Goal: Task Accomplishment & Management: Manage account settings

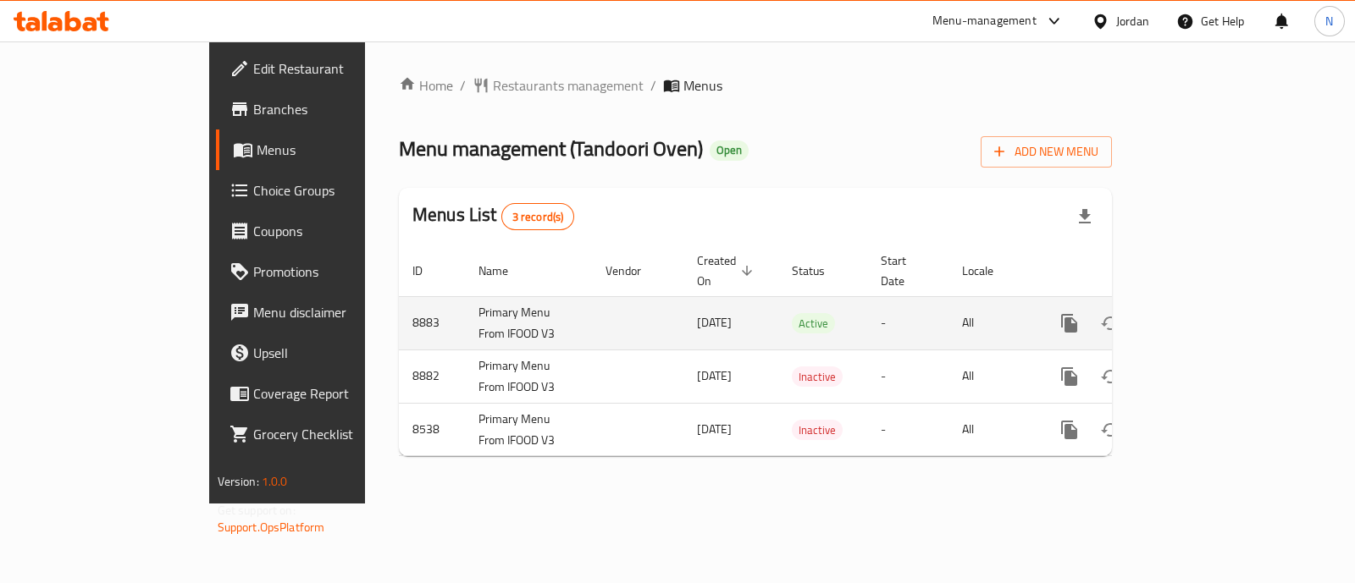
click at [1199, 316] on icon "enhanced table" at bounding box center [1191, 323] width 15 height 15
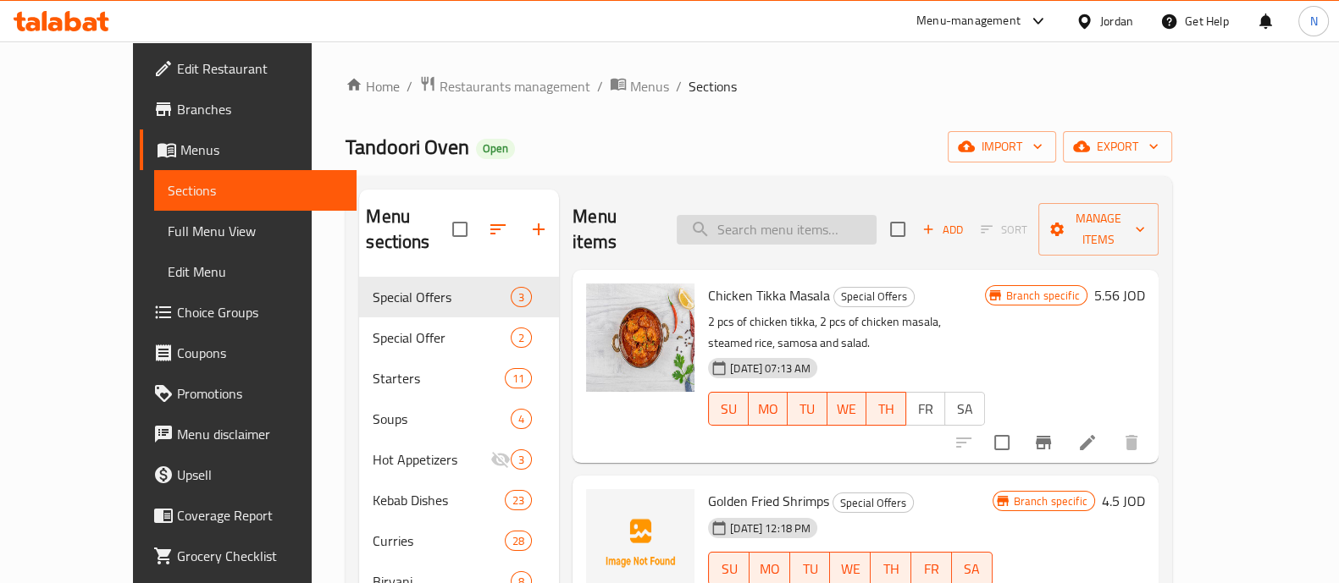
click at [824, 220] on input "search" at bounding box center [776, 230] width 200 height 30
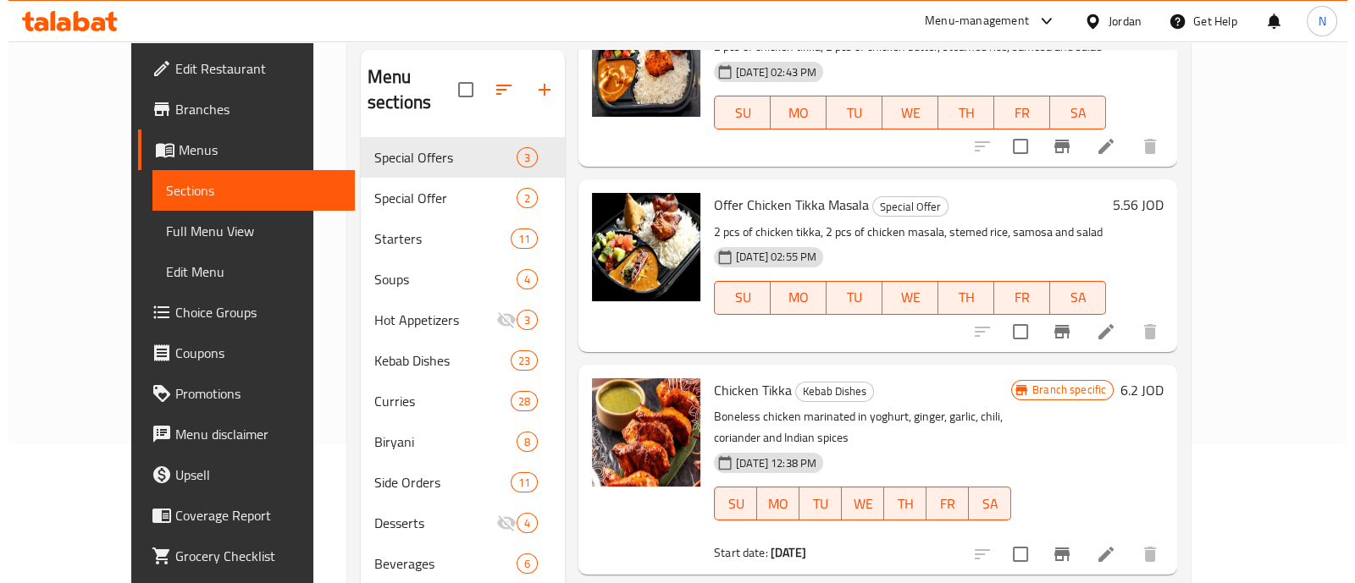
scroll to position [185, 0]
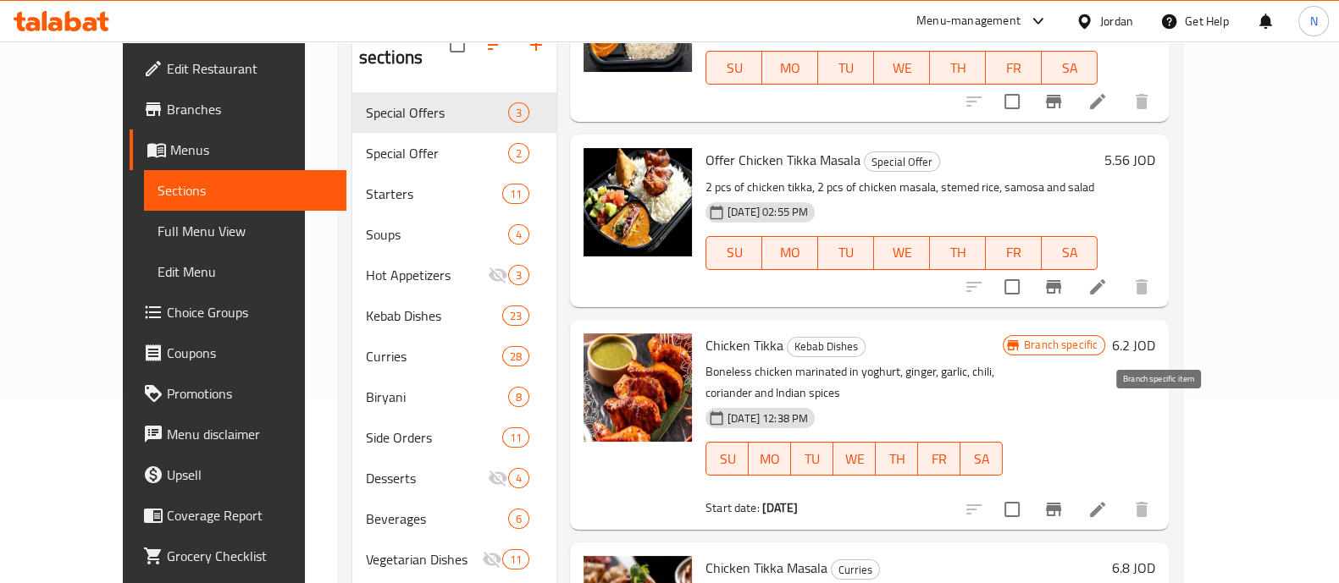
type input "chicken tikka"
click at [1061, 503] on icon "Branch-specific-item" at bounding box center [1053, 510] width 15 height 14
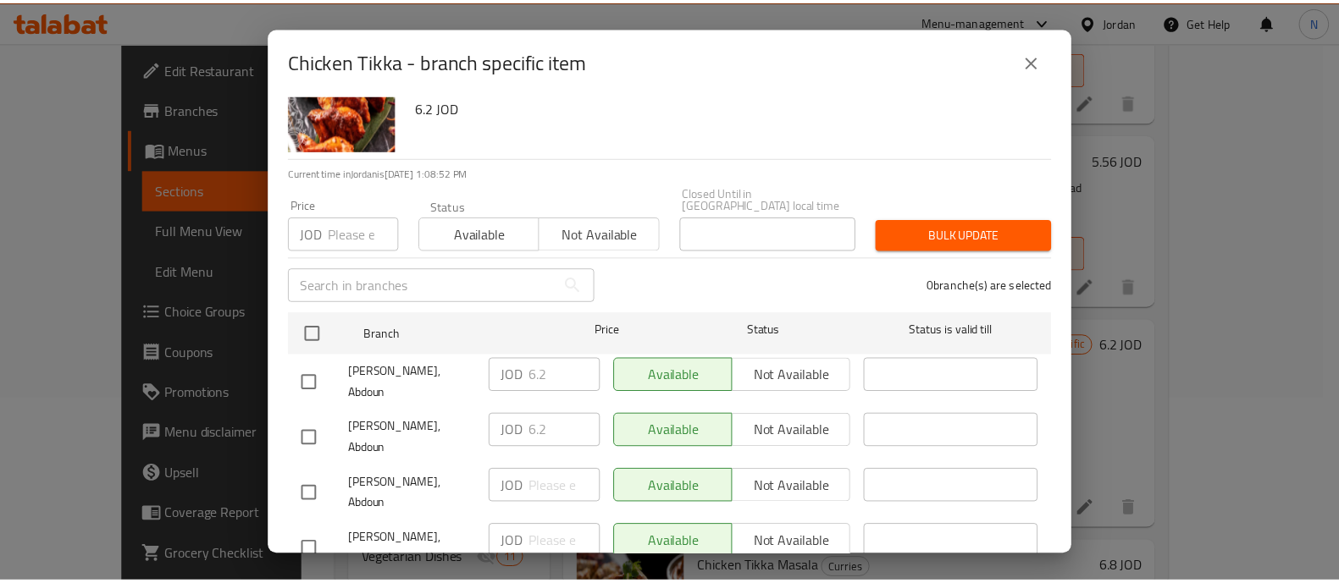
scroll to position [0, 0]
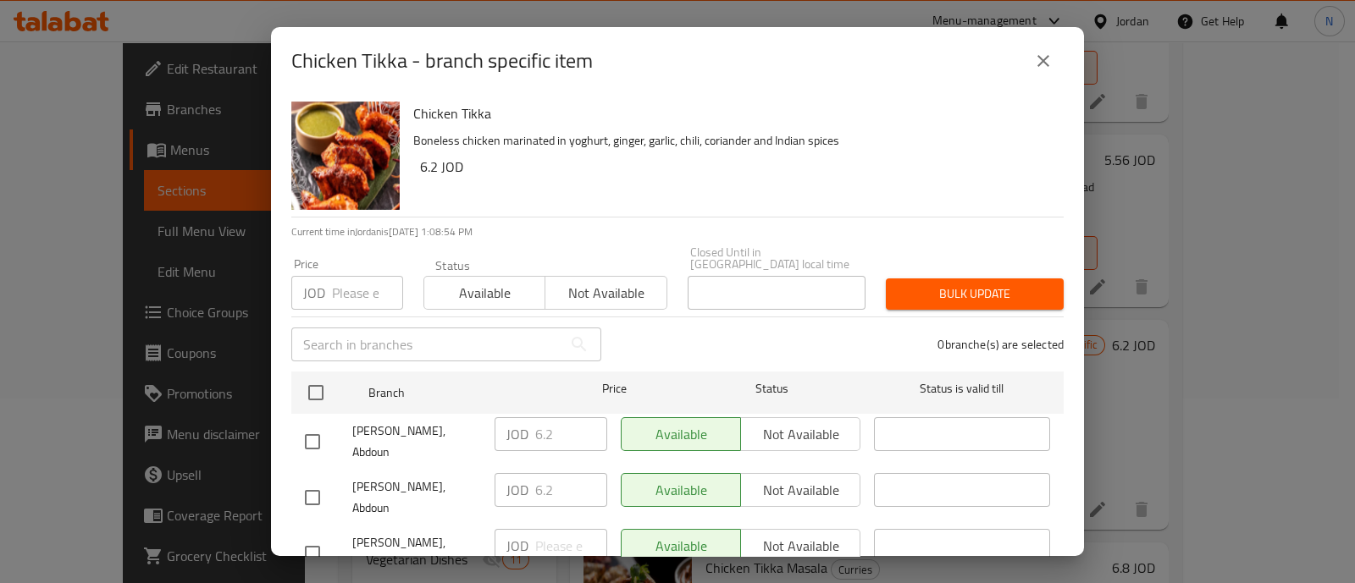
click at [1040, 61] on icon "close" at bounding box center [1043, 61] width 20 height 20
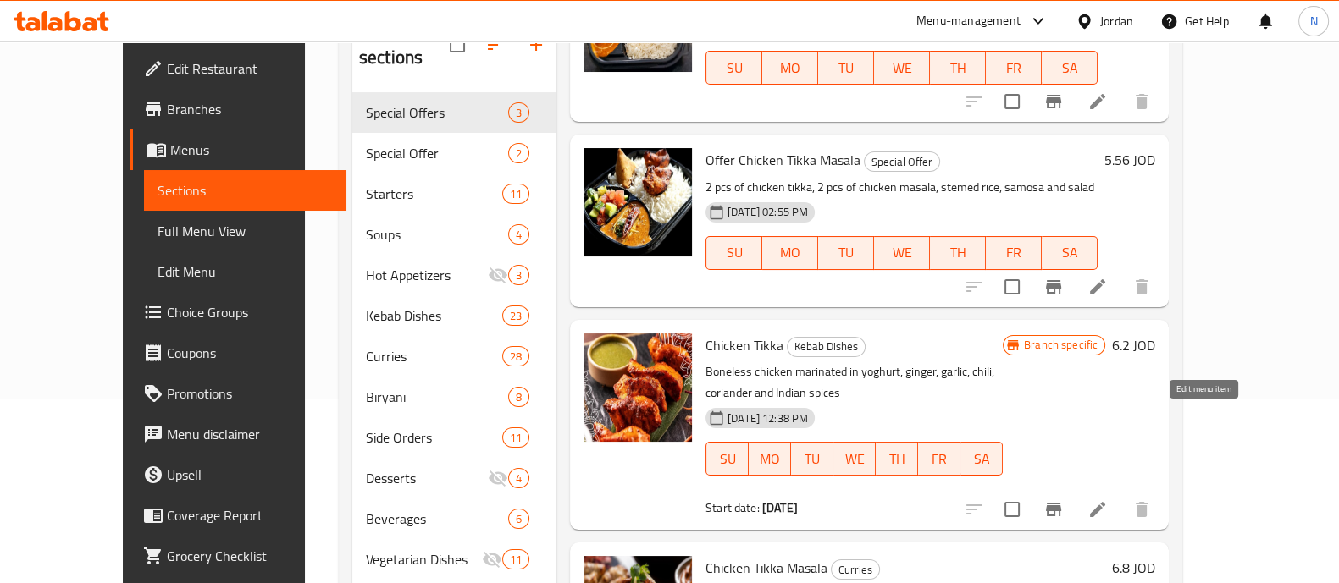
click at [1107, 500] on icon at bounding box center [1097, 510] width 20 height 20
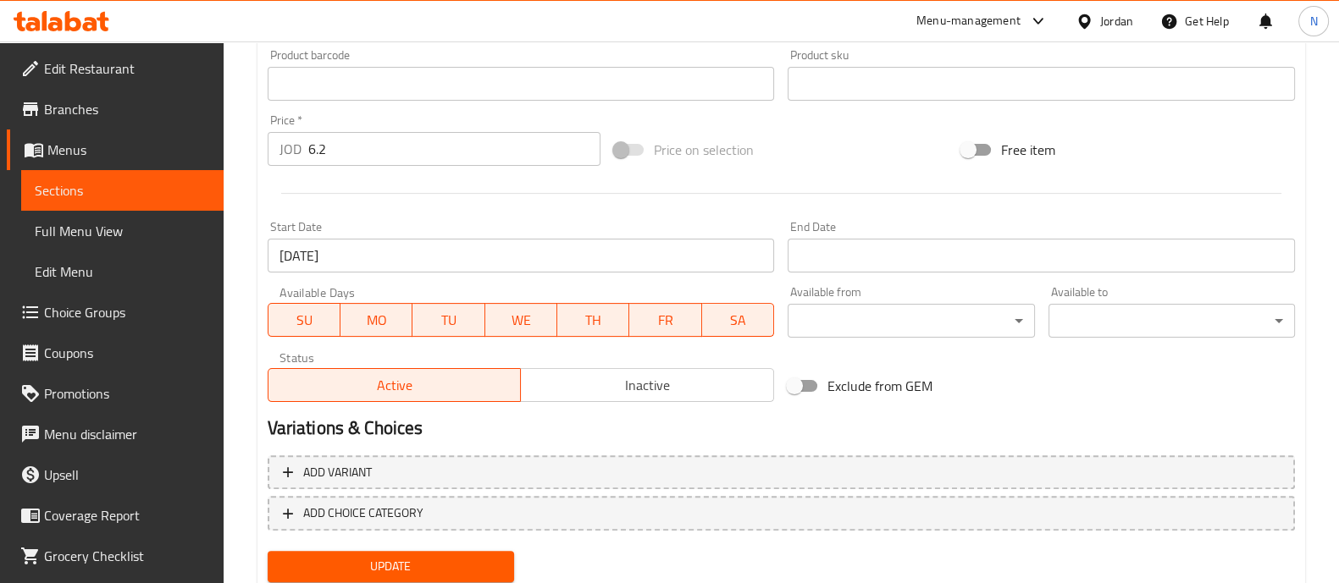
scroll to position [622, 0]
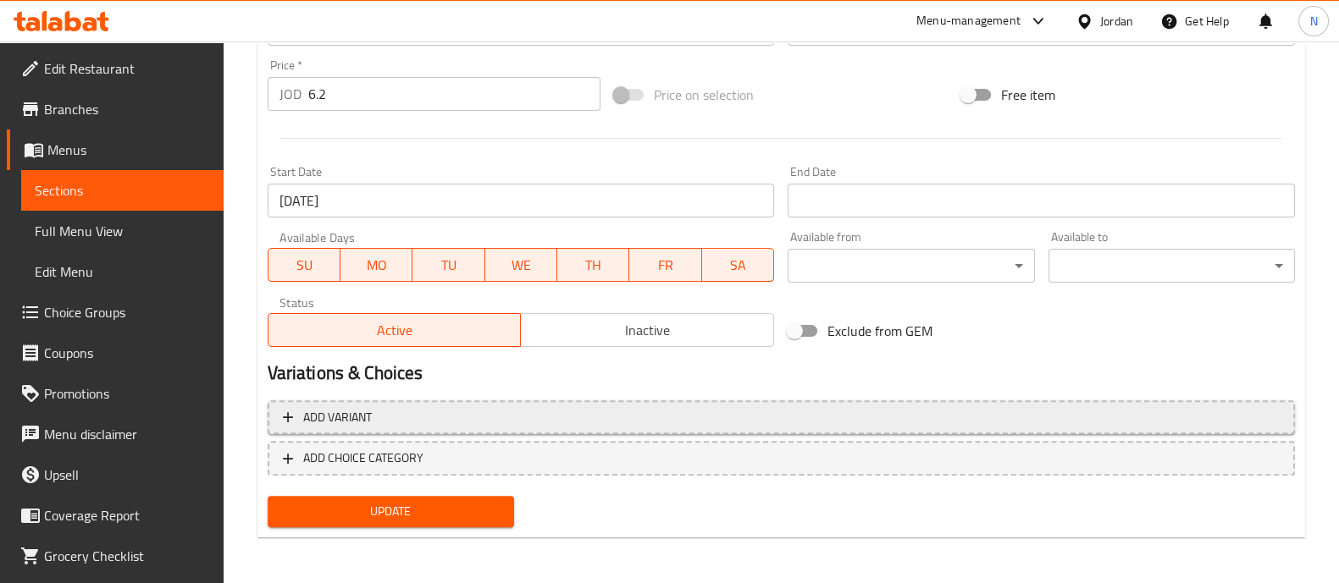
click at [405, 424] on span "Add variant" at bounding box center [781, 417] width 997 height 21
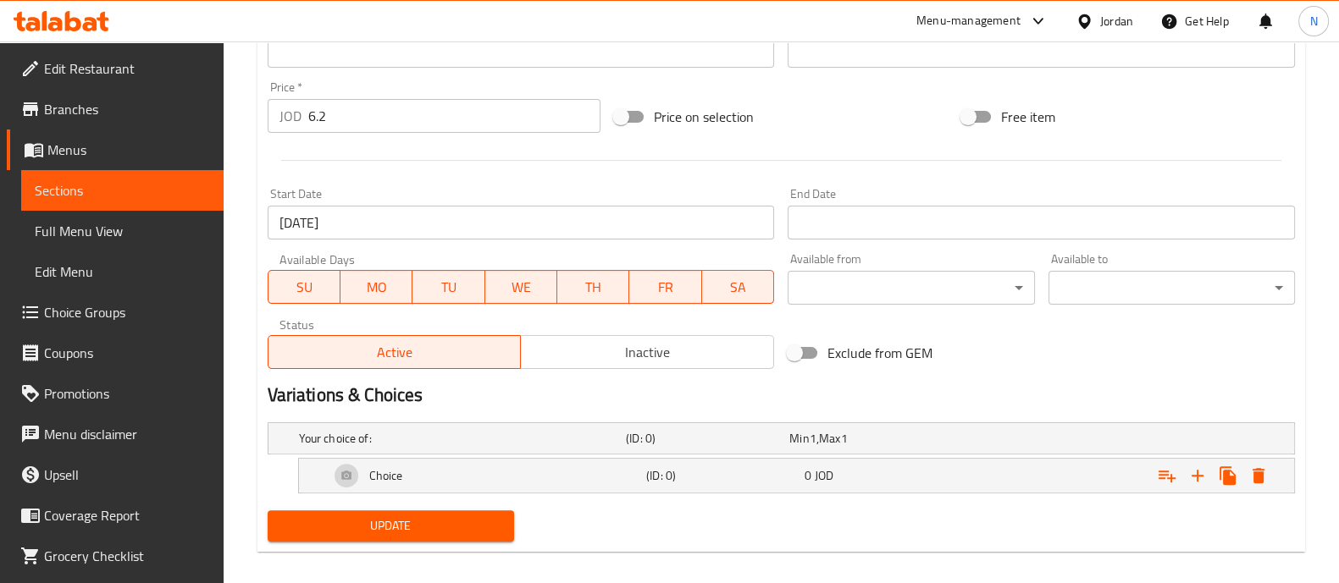
scroll to position [615, 0]
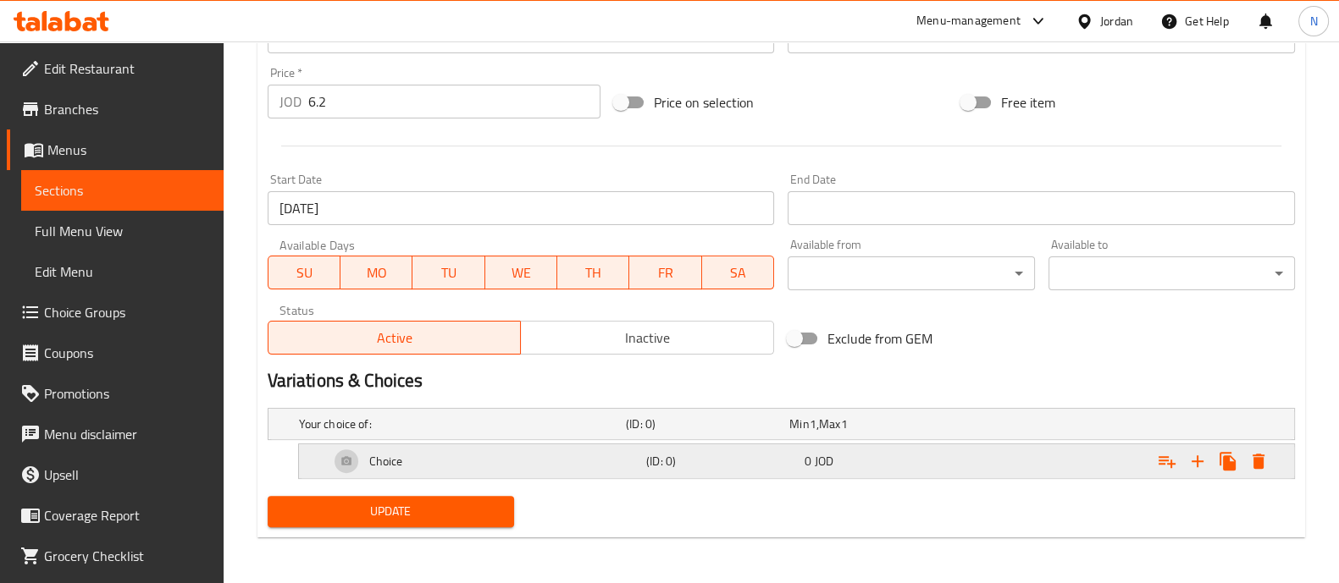
click at [453, 463] on div "Choice" at bounding box center [484, 461] width 317 height 41
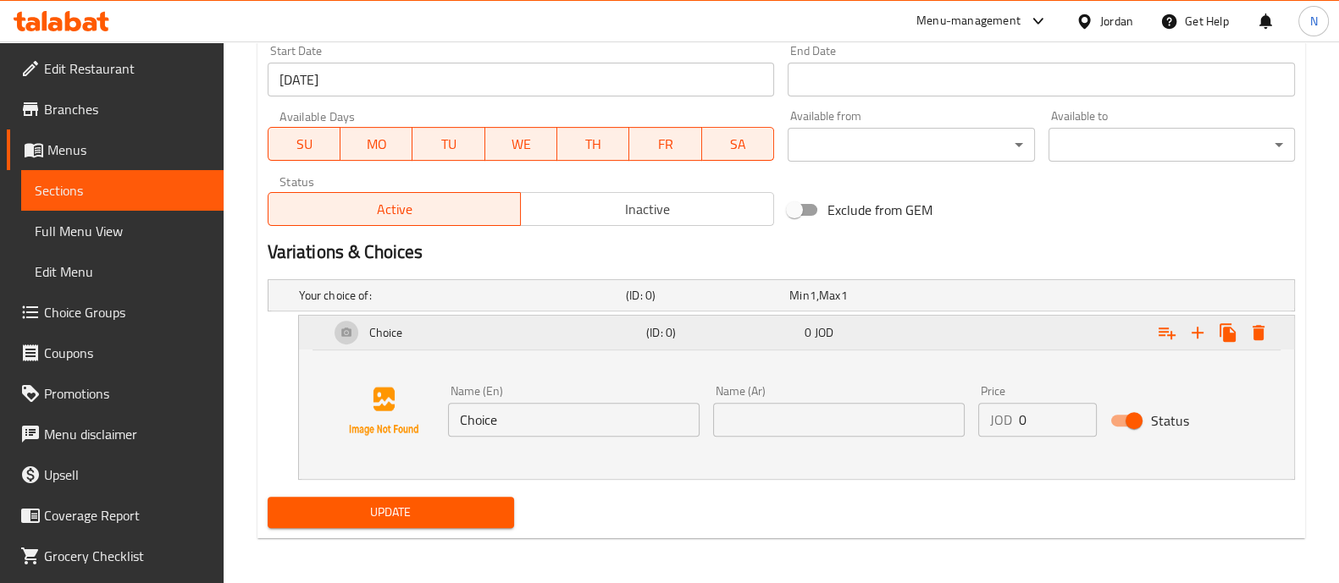
scroll to position [744, 0]
click at [565, 415] on input "Choice" at bounding box center [573, 419] width 251 height 34
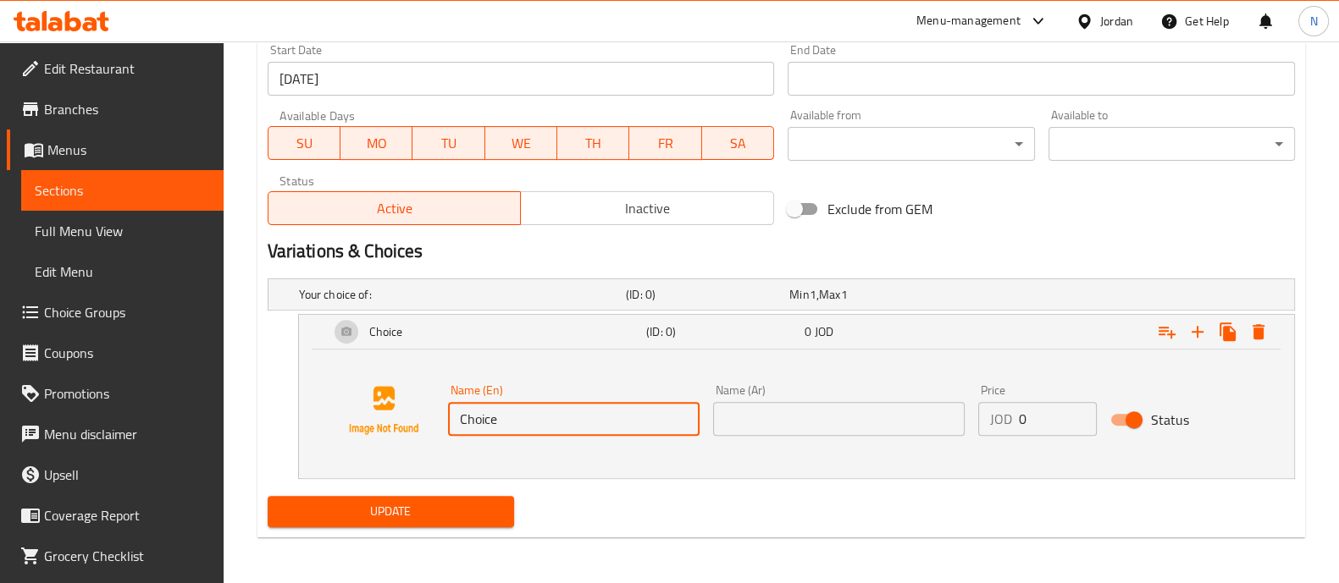
drag, startPoint x: 597, startPoint y: 414, endPoint x: 318, endPoint y: 423, distance: 279.6
click at [319, 423] on div "Name (En) Choice Name (En) Name (Ar) Name (Ar) Price JOD 0 Price Status" at bounding box center [796, 410] width 954 height 129
type input "Legs"
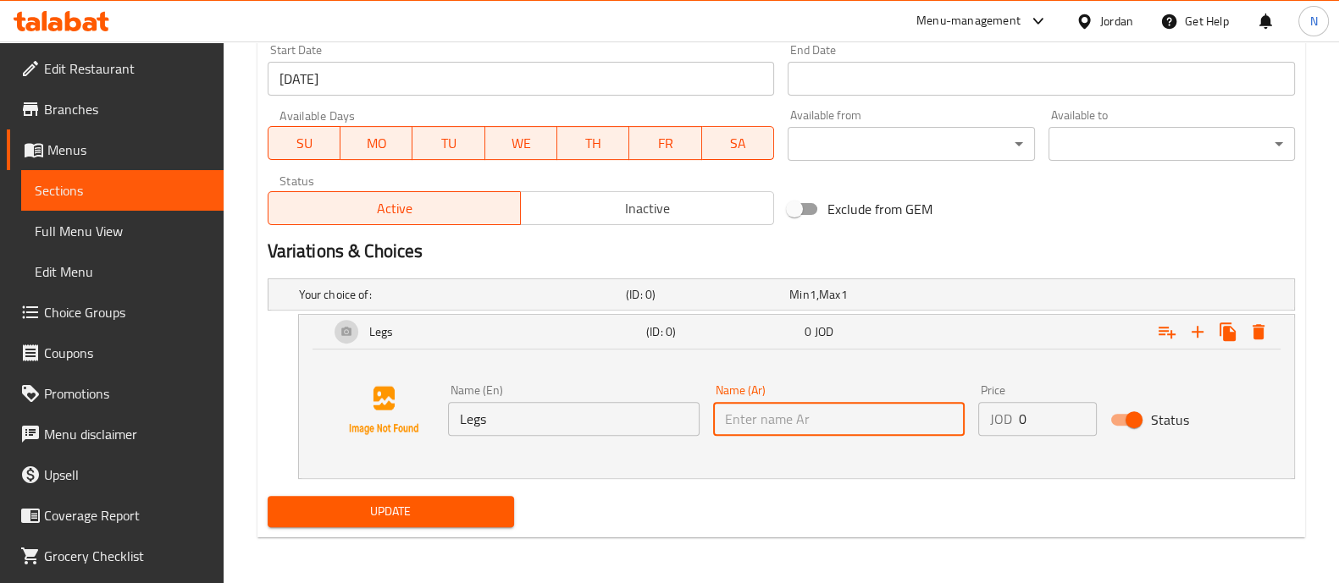
click at [803, 426] on input "text" at bounding box center [838, 419] width 251 height 34
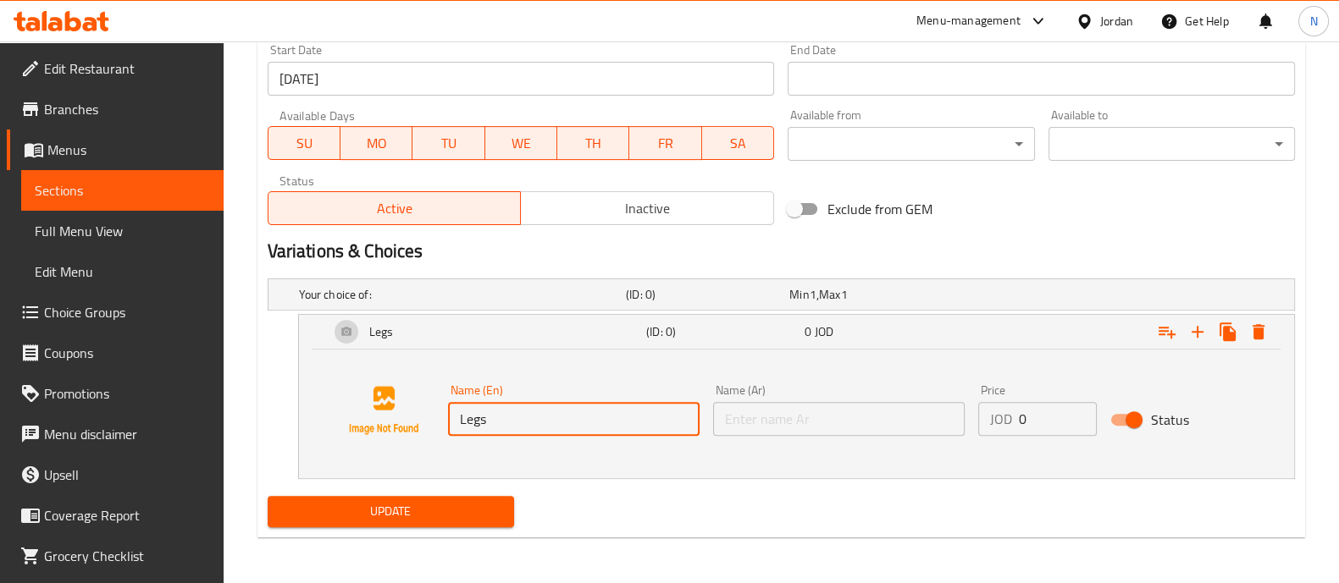
drag, startPoint x: 499, startPoint y: 417, endPoint x: 445, endPoint y: 430, distance: 55.7
click at [445, 430] on div "Name (En) Legs Name (En)" at bounding box center [573, 410] width 265 height 65
click at [776, 414] on input "text" at bounding box center [838, 419] width 251 height 34
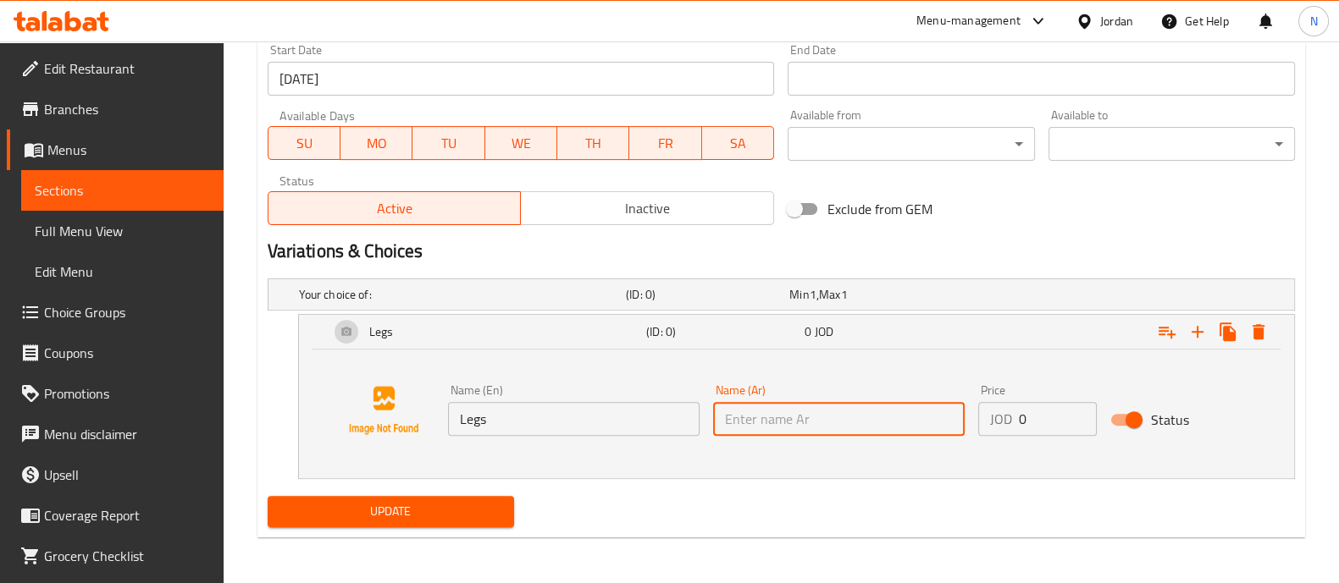
click at [779, 419] on input "text" at bounding box center [838, 419] width 251 height 34
click at [754, 413] on input "text" at bounding box center [838, 419] width 251 height 34
click at [533, 422] on input "Legs" at bounding box center [573, 419] width 251 height 34
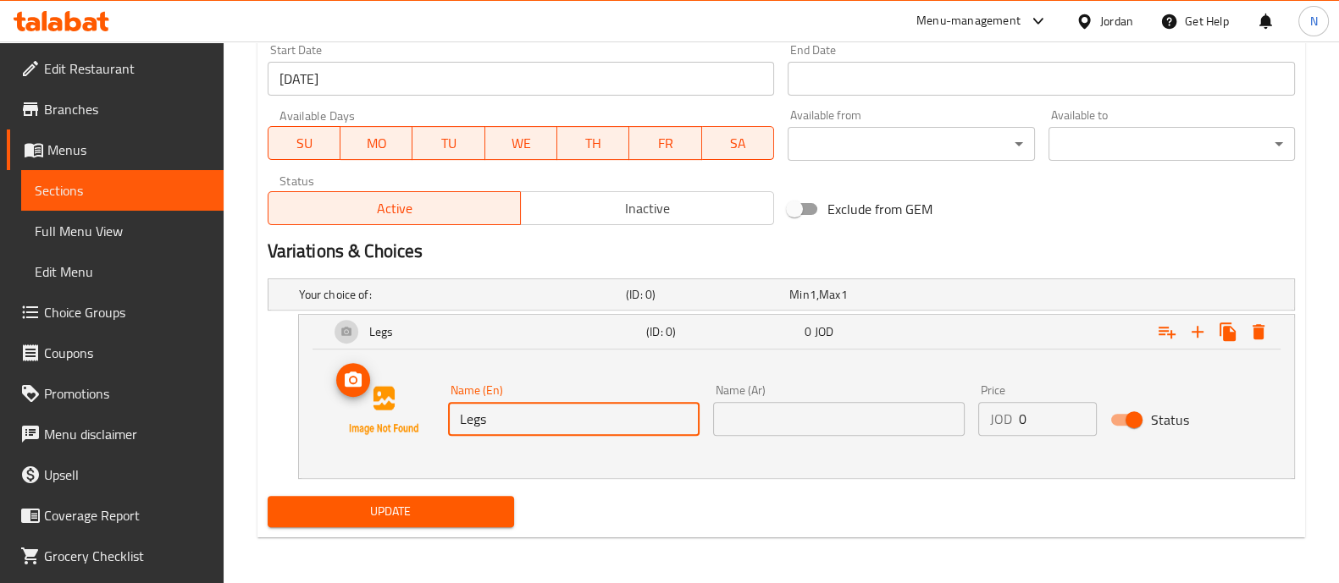
drag, startPoint x: 527, startPoint y: 417, endPoint x: 407, endPoint y: 436, distance: 121.7
click at [407, 436] on div "Name (En) Legs Name (En) Name (Ar) Name (Ar) Price JOD 0 Price Status" at bounding box center [796, 410] width 954 height 129
click at [821, 419] on input "text" at bounding box center [838, 419] width 251 height 34
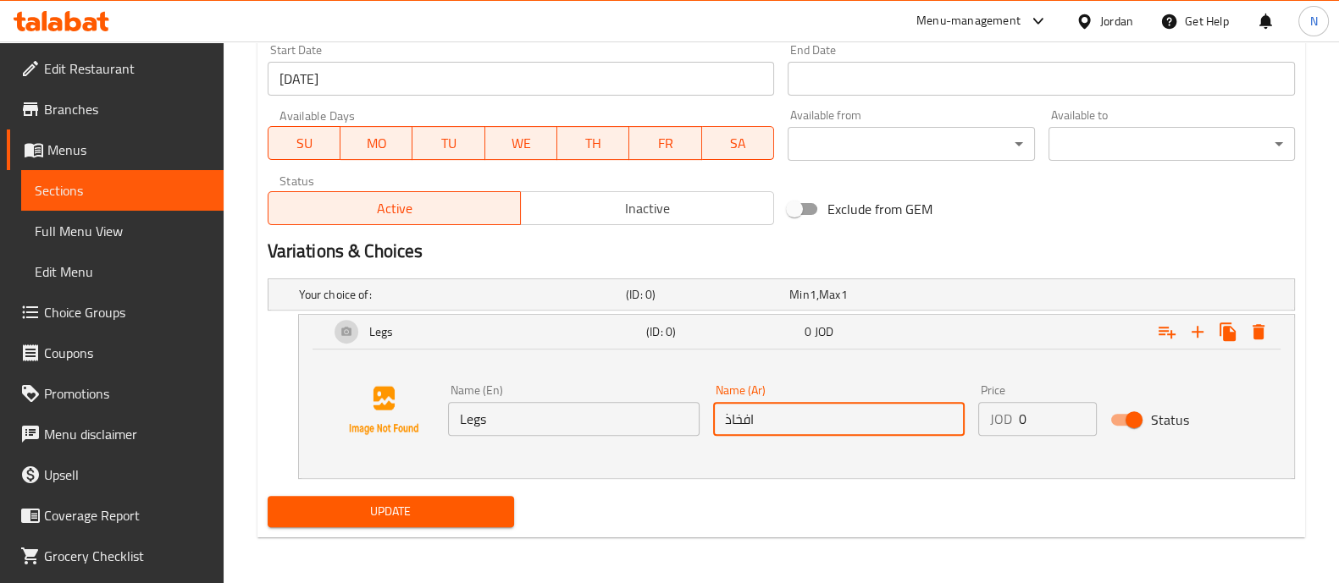
type input "افخاذ"
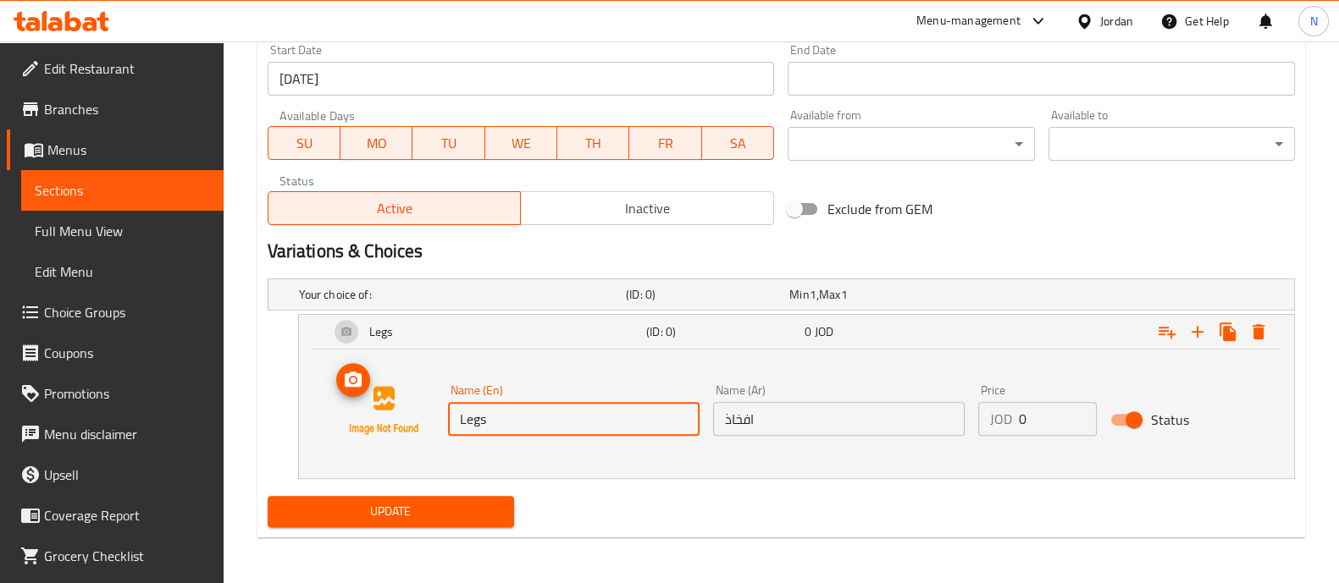
drag, startPoint x: 554, startPoint y: 422, endPoint x: 360, endPoint y: 434, distance: 194.3
click at [356, 437] on div "Name (En) Legs Name (En) Name (Ar) افخاذ Name (Ar) Price JOD 0 Price Status" at bounding box center [796, 410] width 954 height 129
click at [558, 410] on input "Legs" at bounding box center [573, 419] width 251 height 34
drag, startPoint x: 527, startPoint y: 417, endPoint x: 428, endPoint y: 435, distance: 100.8
click at [428, 435] on div "Name (En) Legs Name (En) Name (Ar) افخاذ Name (Ar) Price JOD 0 Price Status" at bounding box center [796, 410] width 954 height 129
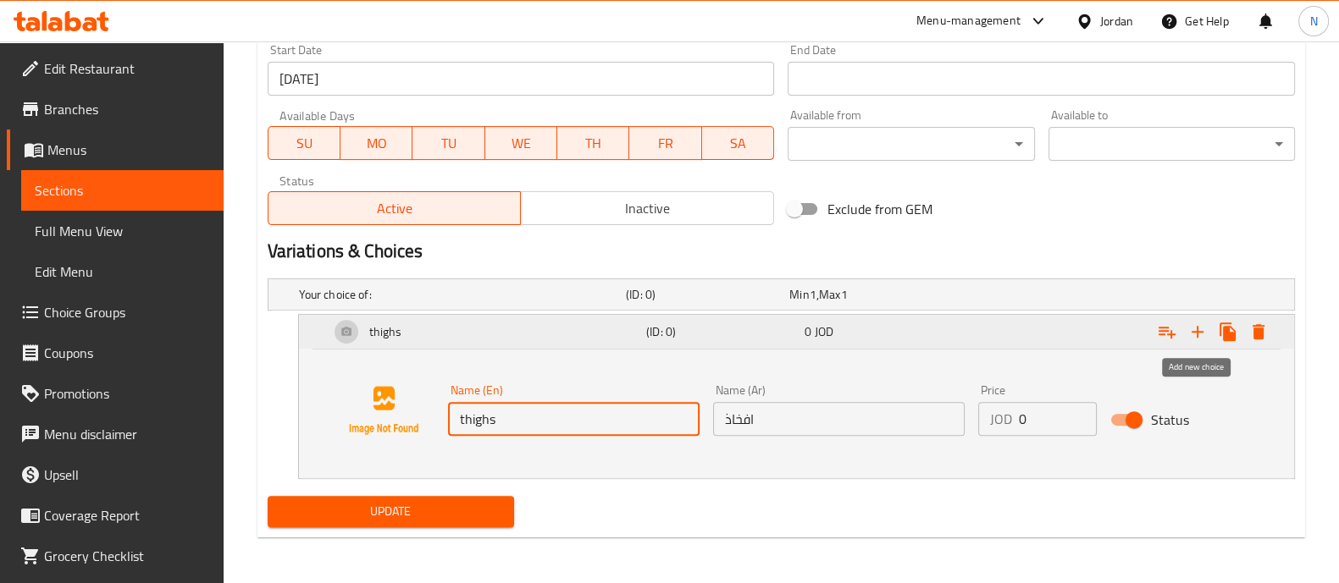
type input "thighs"
click at [1198, 330] on icon "Expand" at bounding box center [1197, 332] width 12 height 12
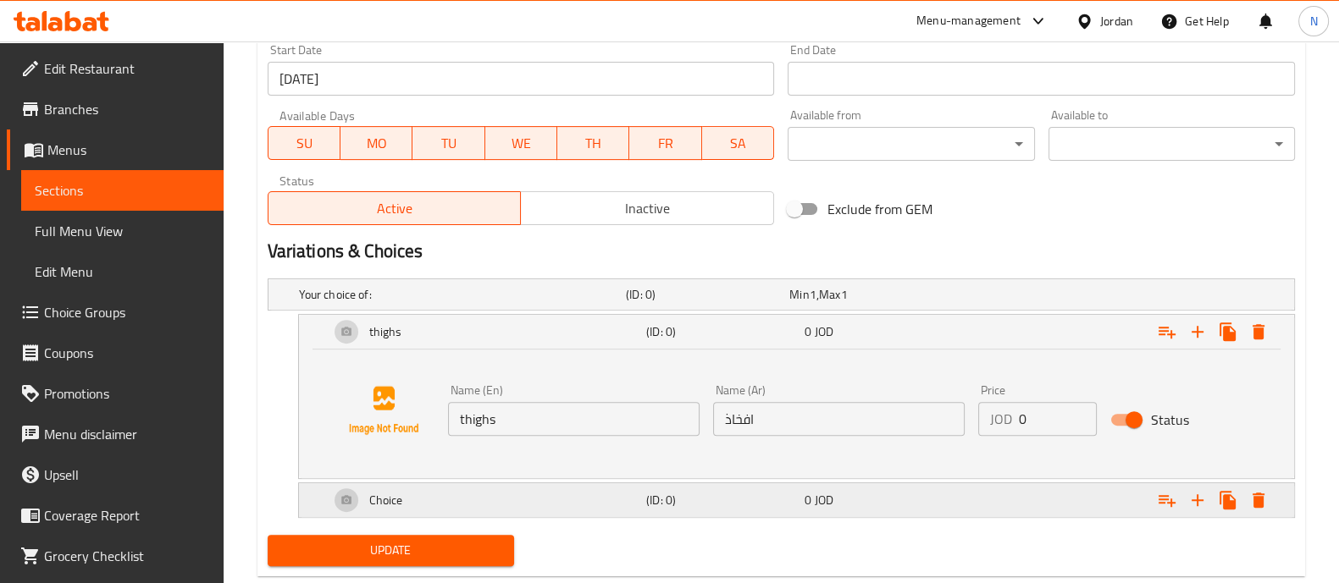
click at [567, 498] on div "Choice" at bounding box center [484, 500] width 317 height 41
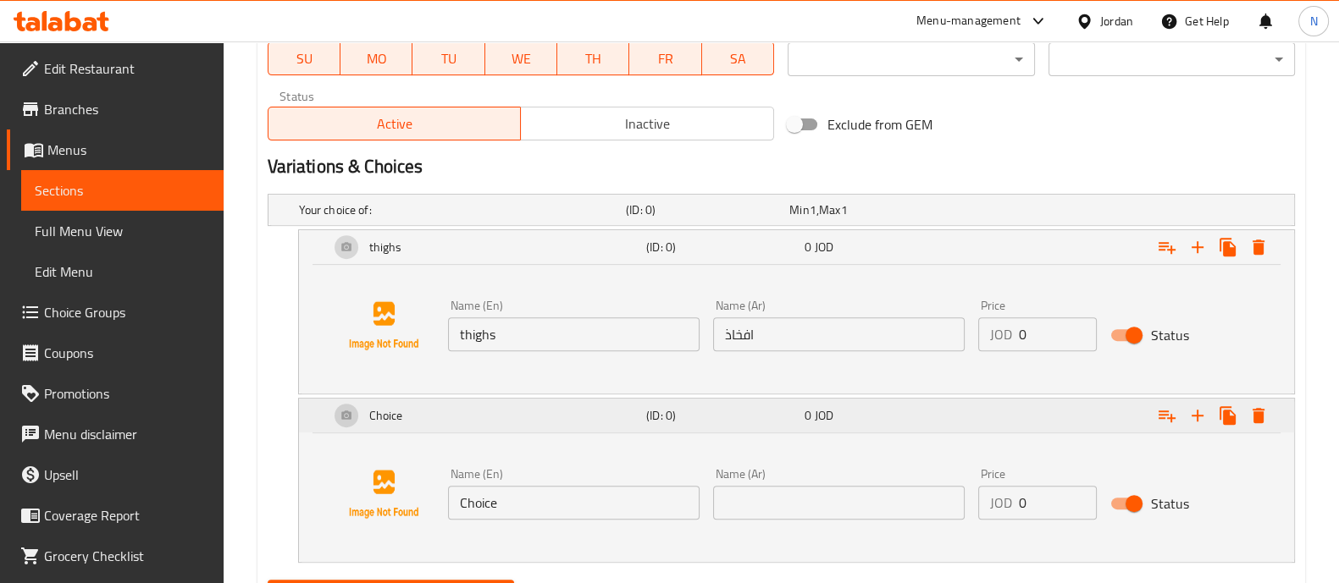
scroll to position [807, 0]
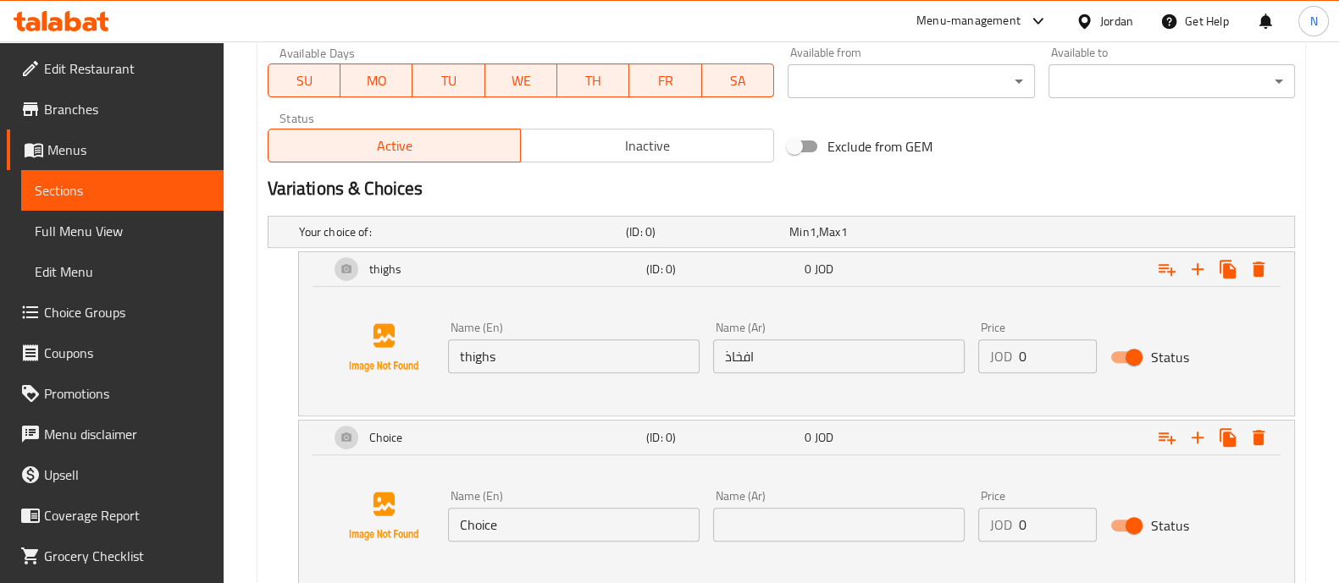
click at [808, 529] on input "text" at bounding box center [838, 525] width 251 height 34
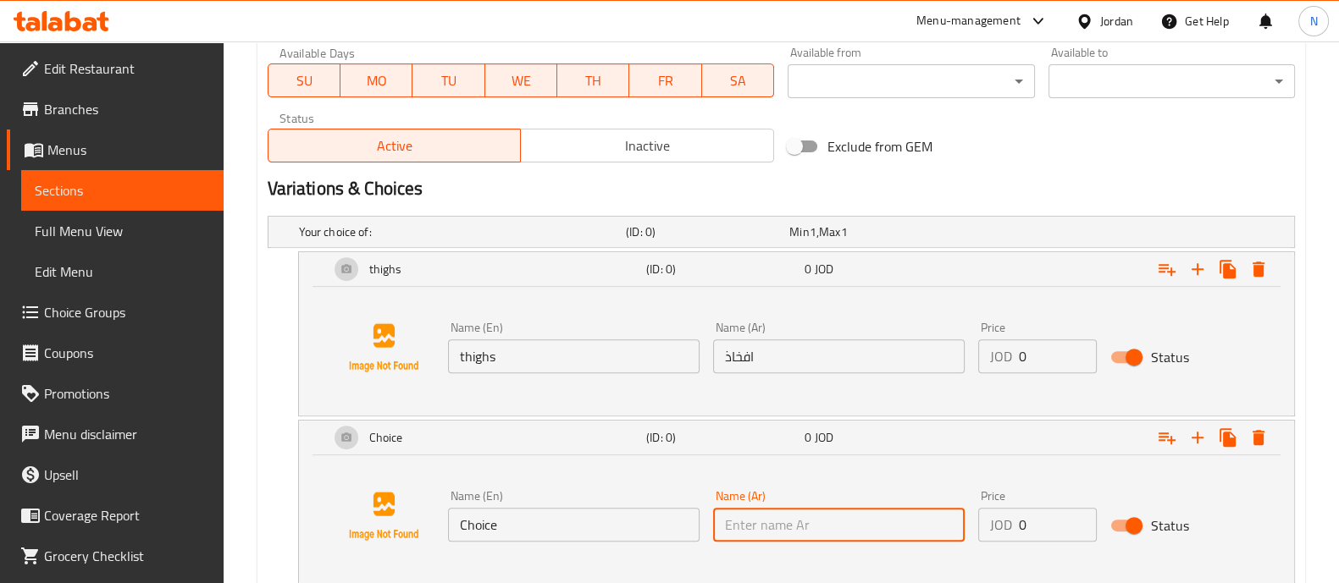
click at [607, 511] on input "Choice" at bounding box center [573, 525] width 251 height 34
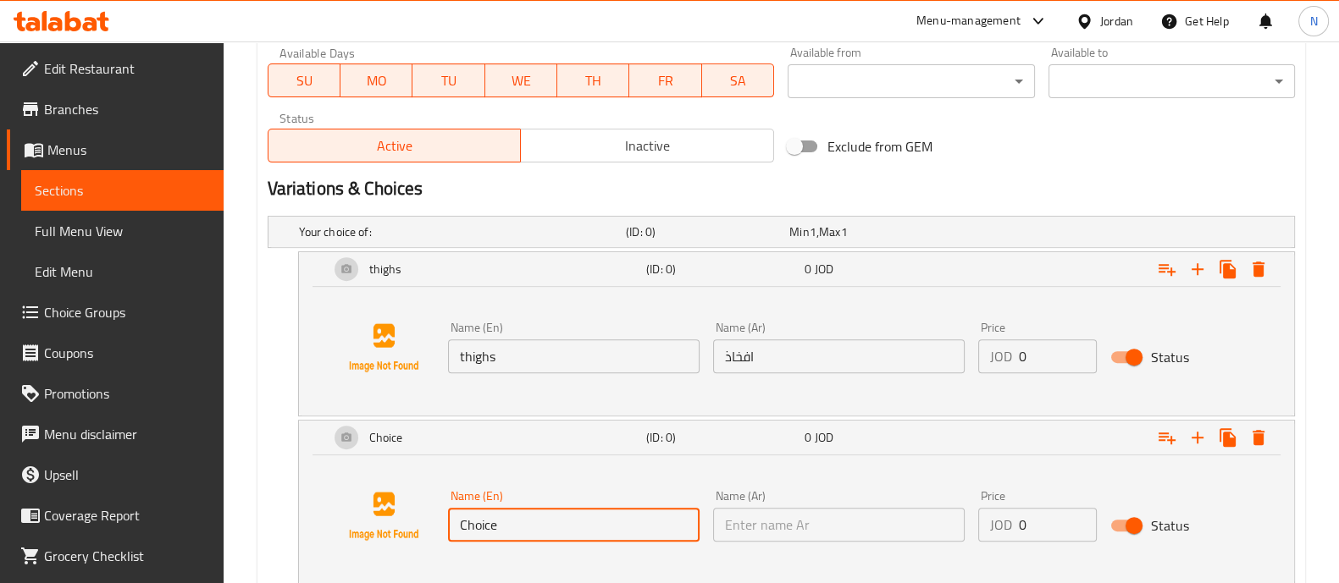
drag, startPoint x: 526, startPoint y: 528, endPoint x: 291, endPoint y: 564, distance: 237.2
click at [285, 569] on div "Choice (ID: 0) 0 JOD Name (En) Choice Name (En) Name (Ar) Name (Ar) Price JOD 0…" at bounding box center [781, 502] width 1027 height 165
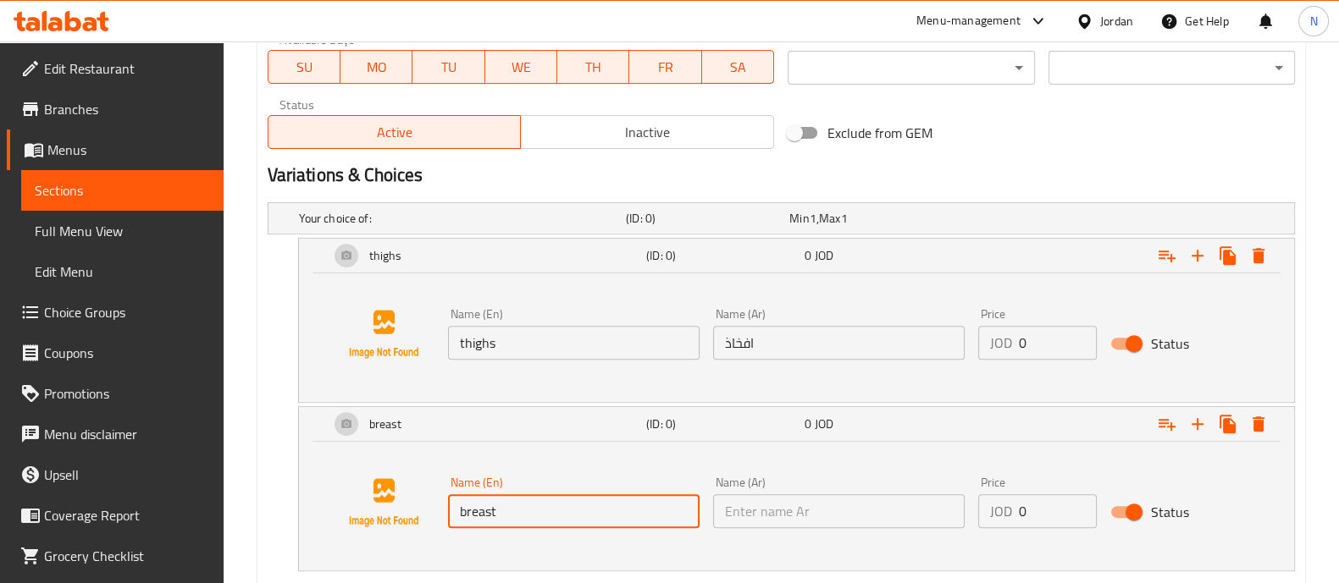
type input "breast"
click at [821, 511] on input "text" at bounding box center [838, 511] width 251 height 34
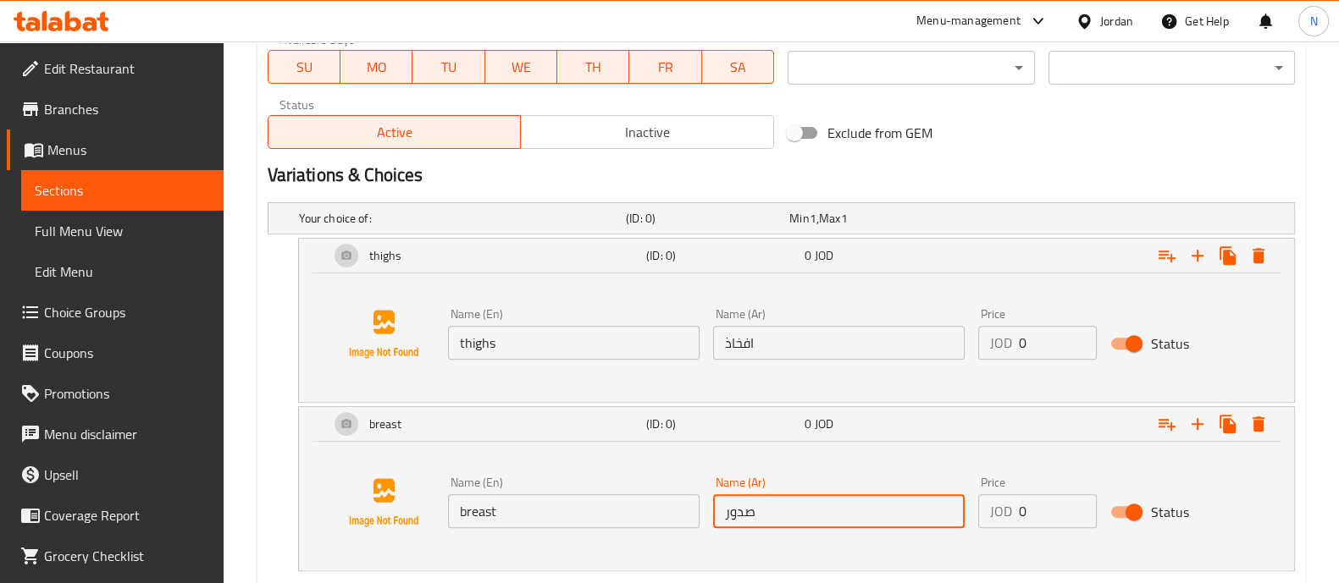
type input "صدور"
click at [514, 514] on input "breast" at bounding box center [573, 511] width 251 height 34
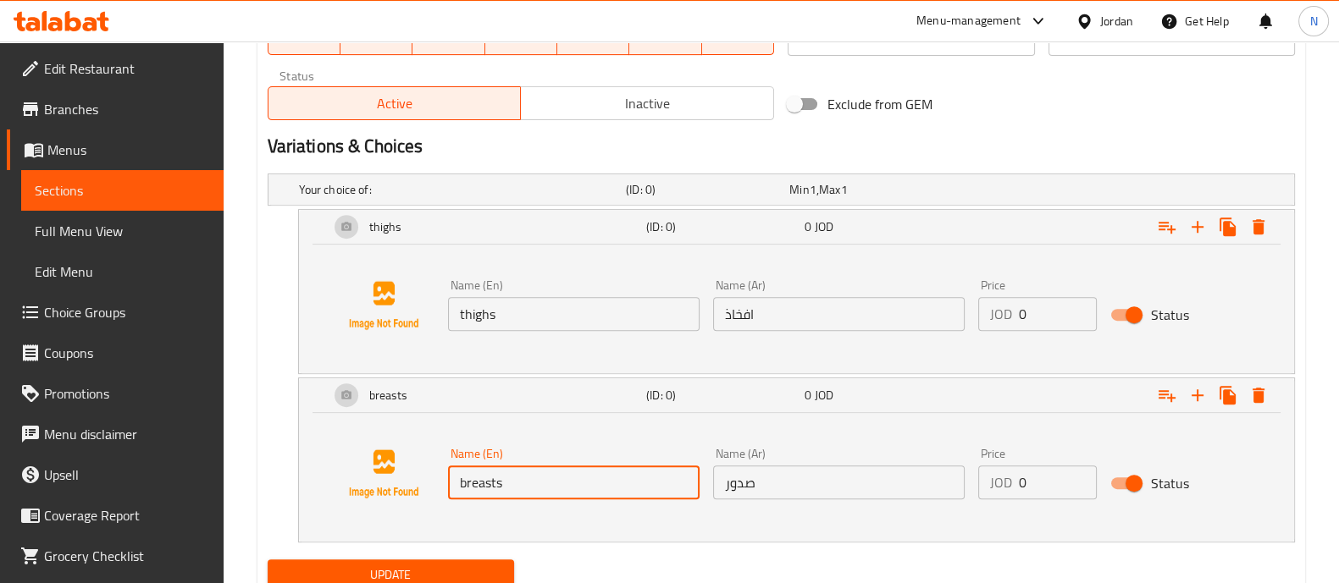
scroll to position [913, 0]
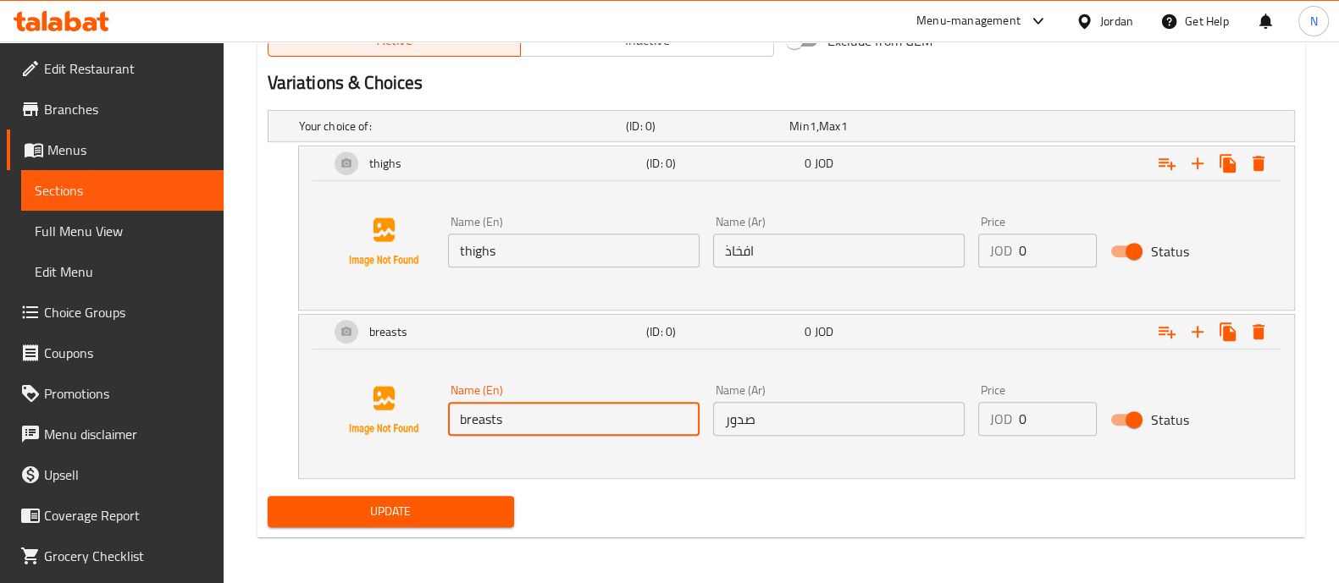
type input "breasts"
click at [458, 512] on span "Update" at bounding box center [390, 511] width 219 height 21
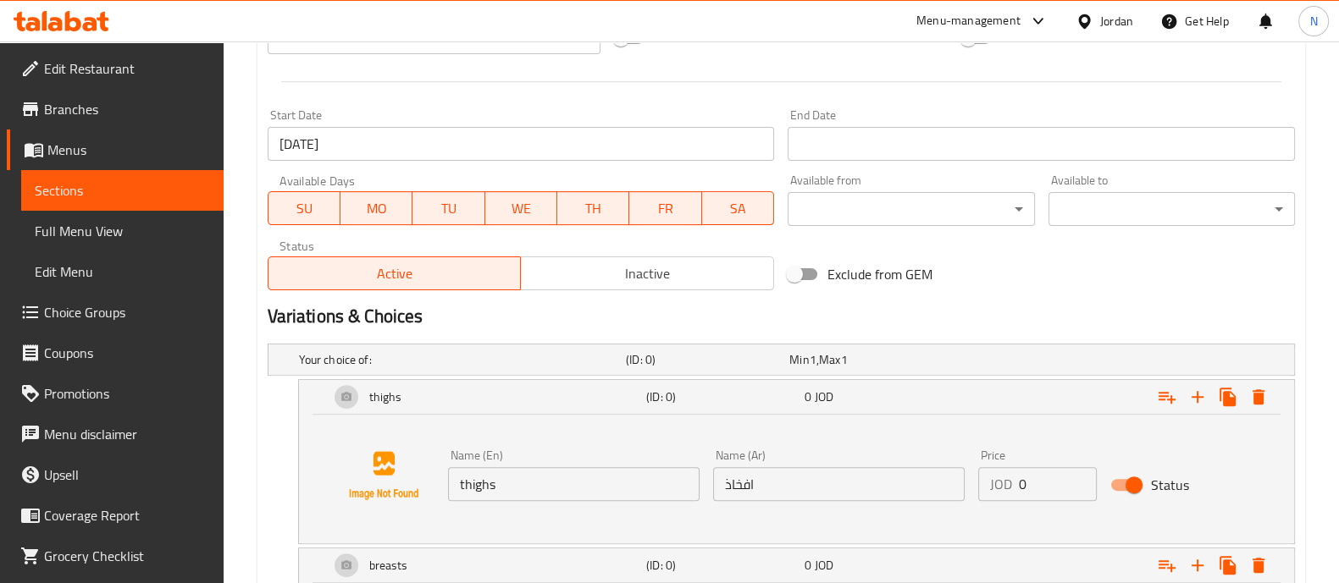
scroll to position [595, 0]
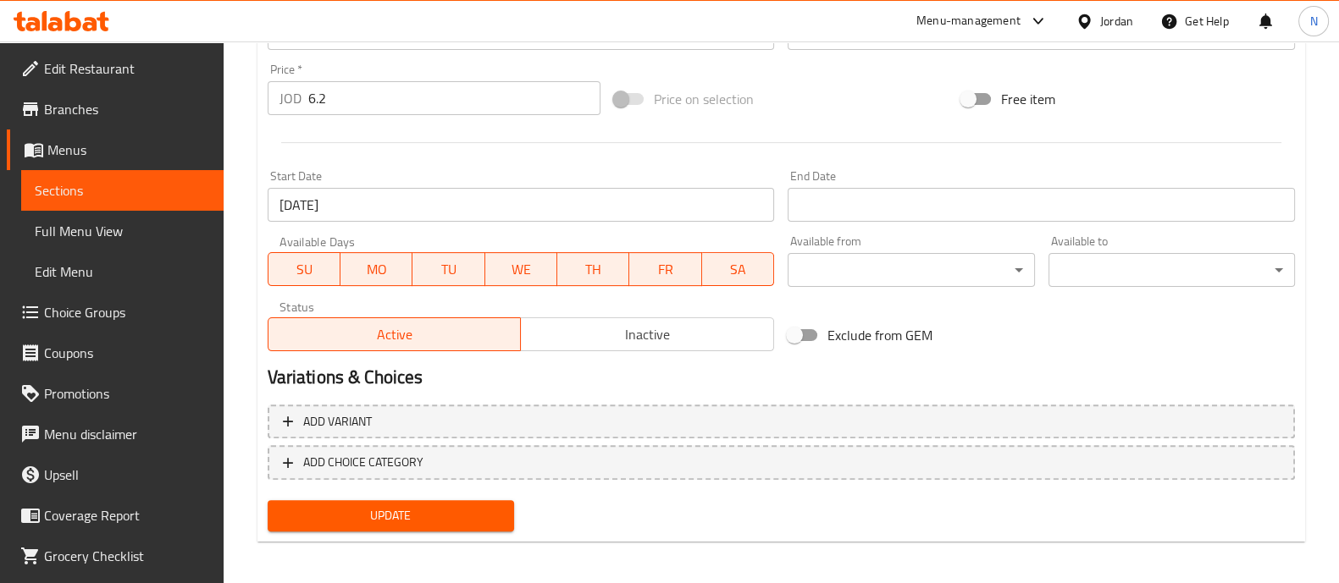
scroll to position [622, 0]
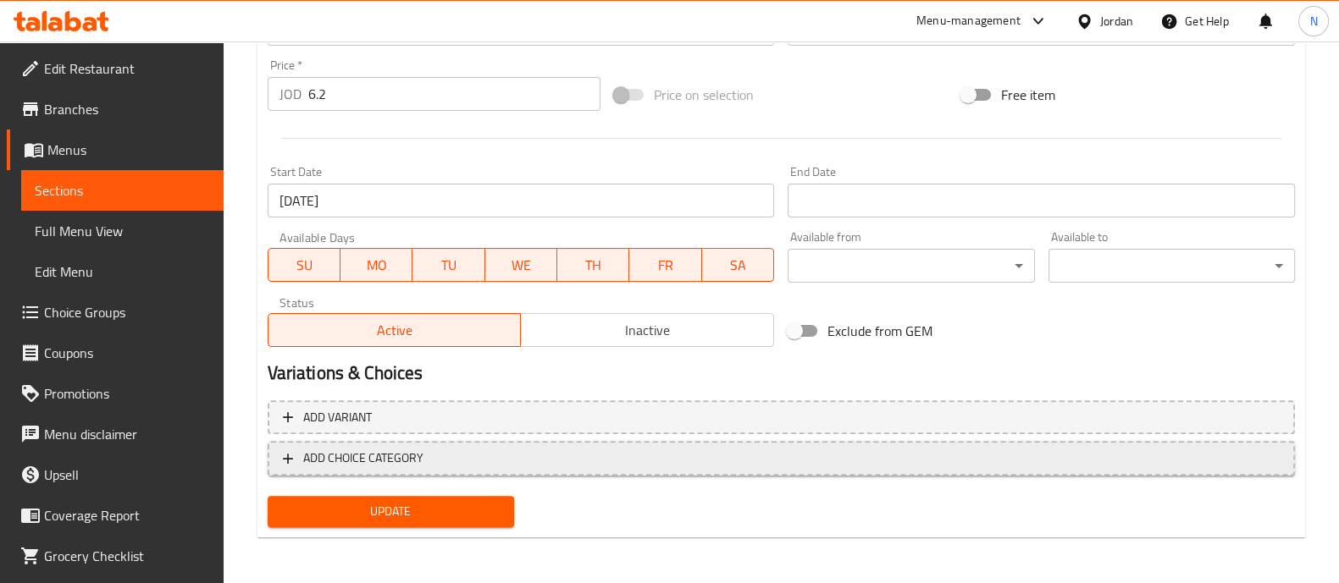
click at [516, 466] on span "ADD CHOICE CATEGORY" at bounding box center [781, 458] width 997 height 21
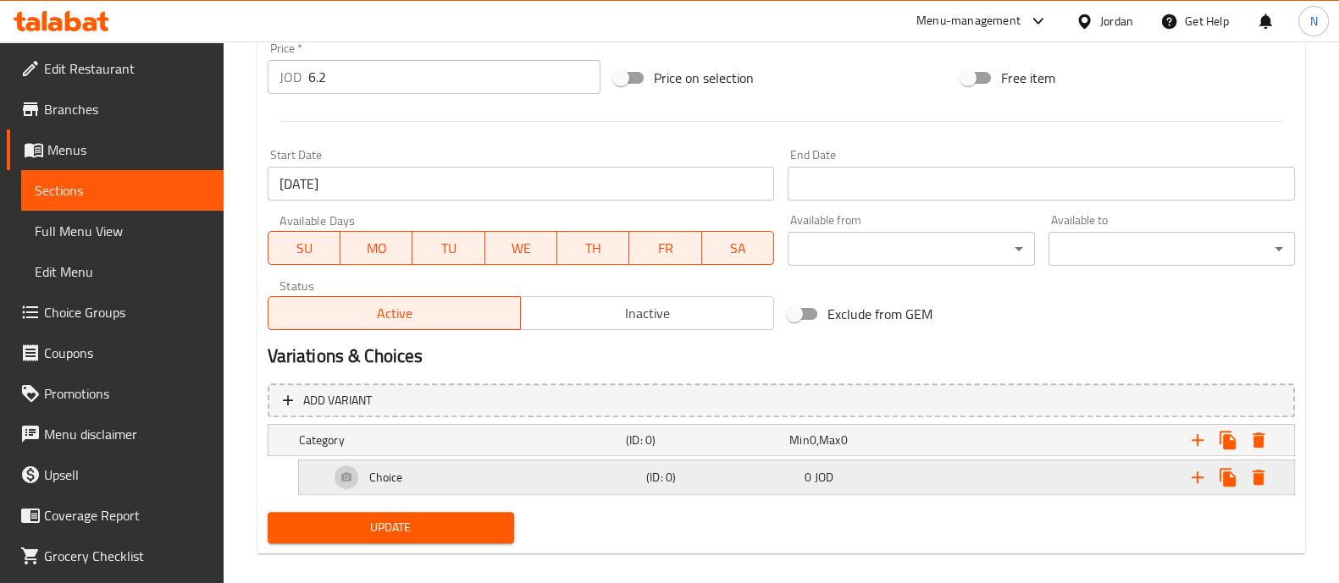
scroll to position [655, 0]
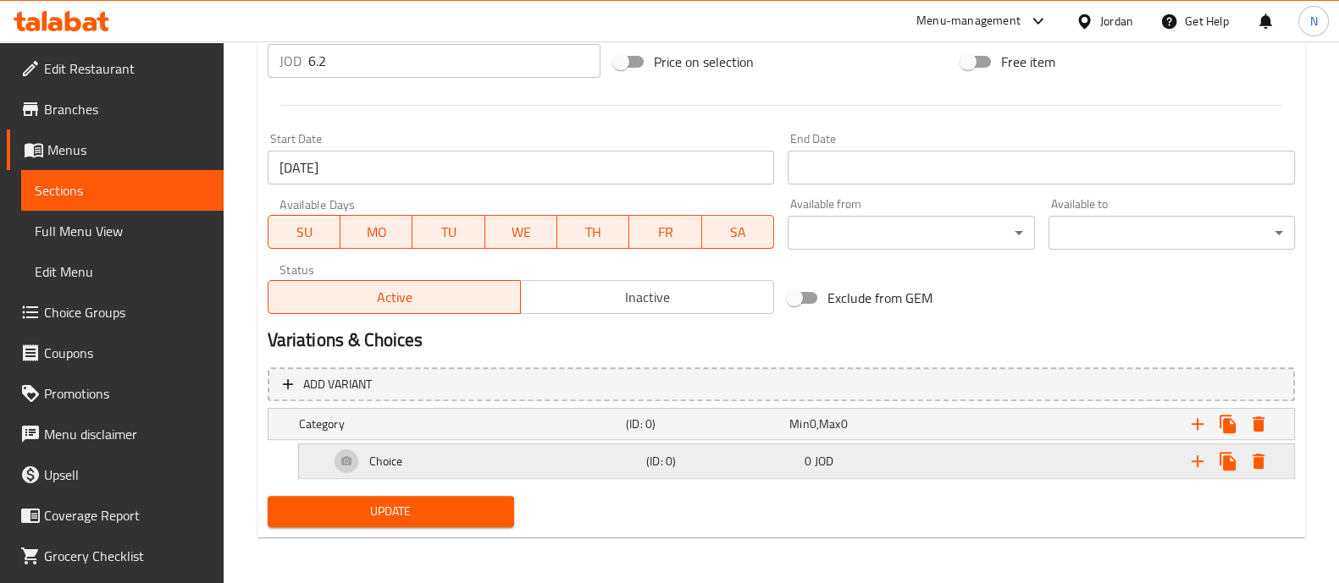
click at [446, 462] on div "Choice" at bounding box center [484, 461] width 317 height 41
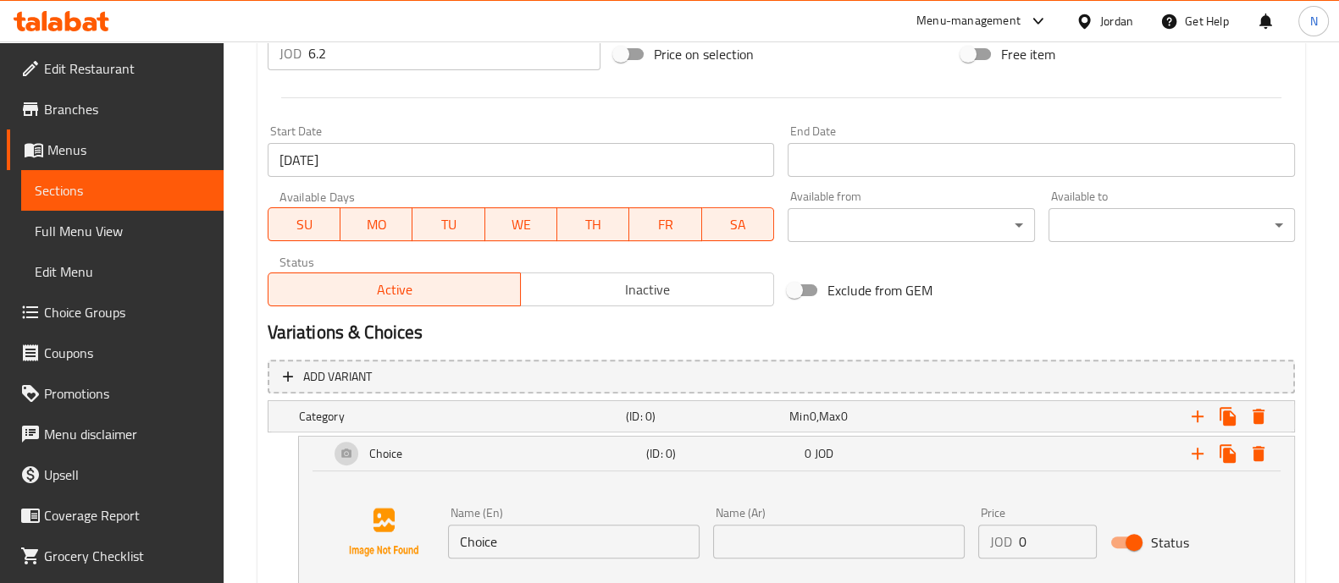
scroll to position [761, 0]
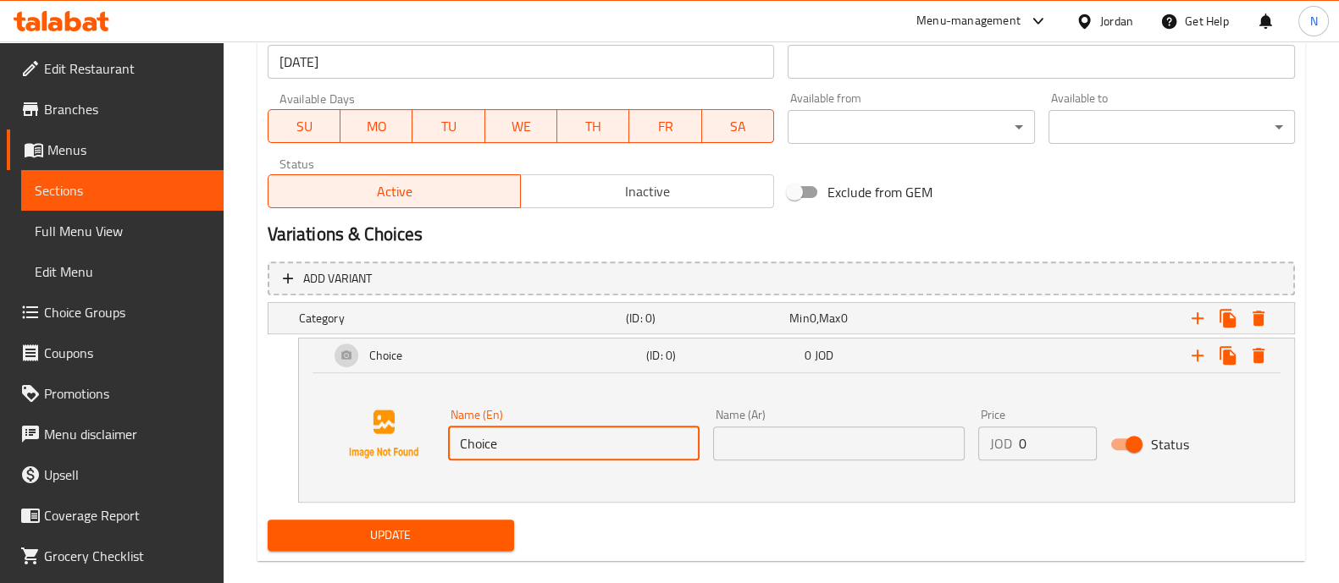
click at [566, 441] on input "Choice" at bounding box center [573, 444] width 251 height 34
drag, startPoint x: 611, startPoint y: 445, endPoint x: 395, endPoint y: 450, distance: 216.0
click at [395, 450] on div "Name (En) Choice Name (En) Name (Ar) Name (Ar) Price JOD 0 Price Status" at bounding box center [796, 434] width 954 height 129
type input "B"
type input "Thighs"
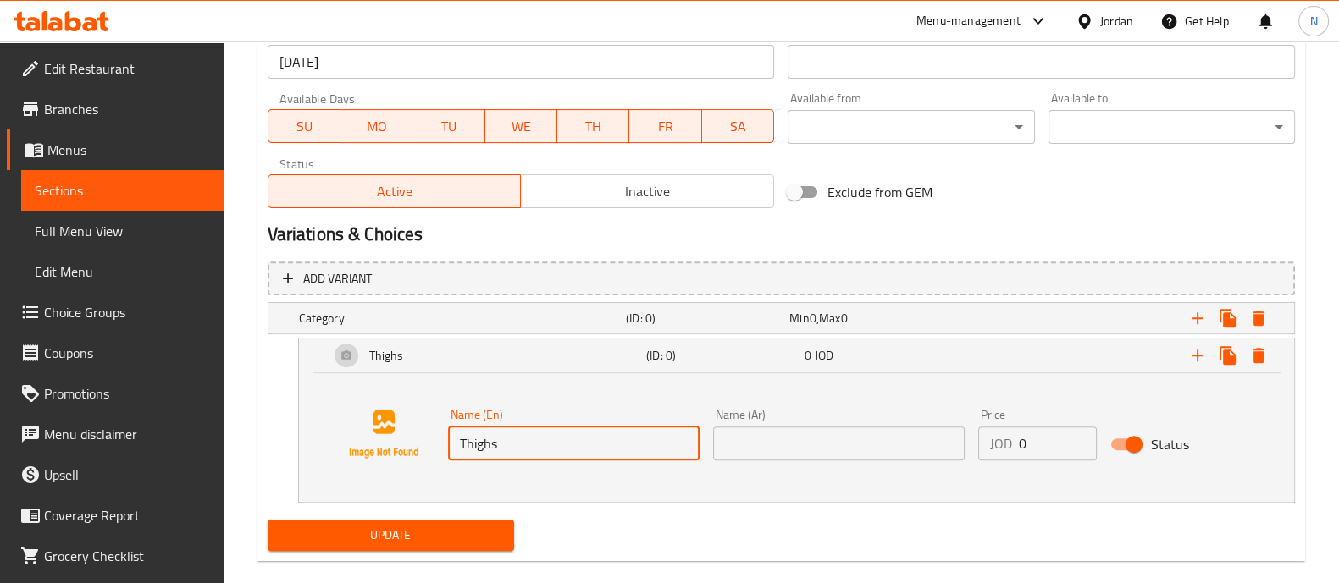
click at [809, 447] on input "text" at bounding box center [838, 444] width 251 height 34
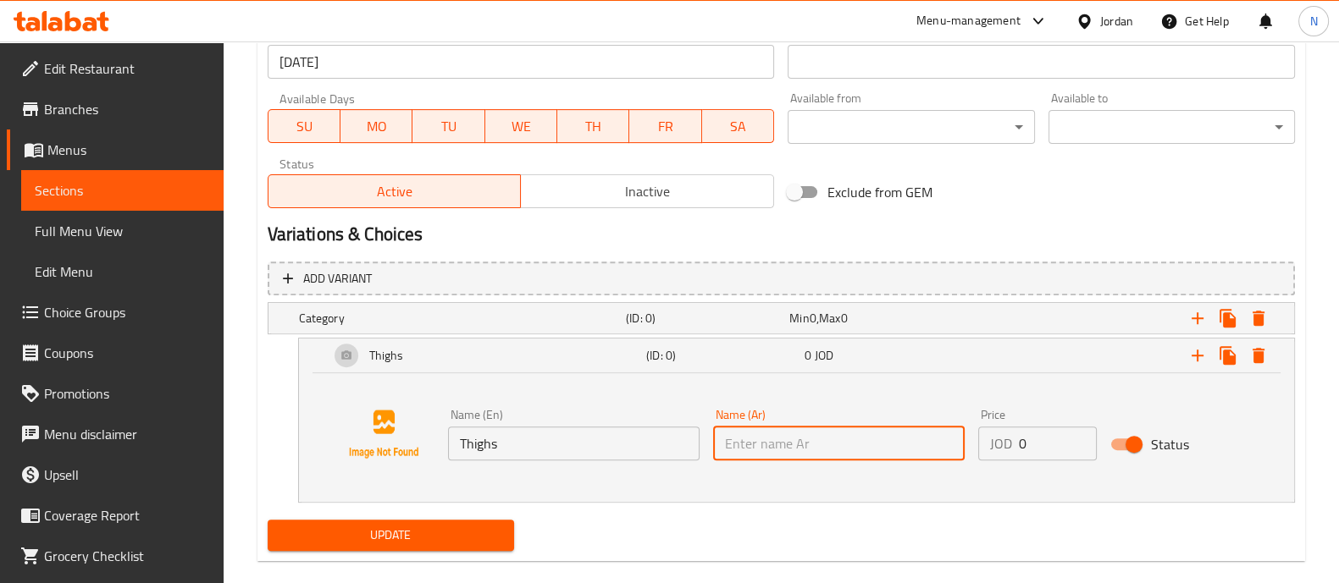
click at [783, 445] on input "text" at bounding box center [838, 444] width 251 height 34
type input "افخاذ"
click at [1205, 350] on icon "Expand" at bounding box center [1197, 355] width 20 height 20
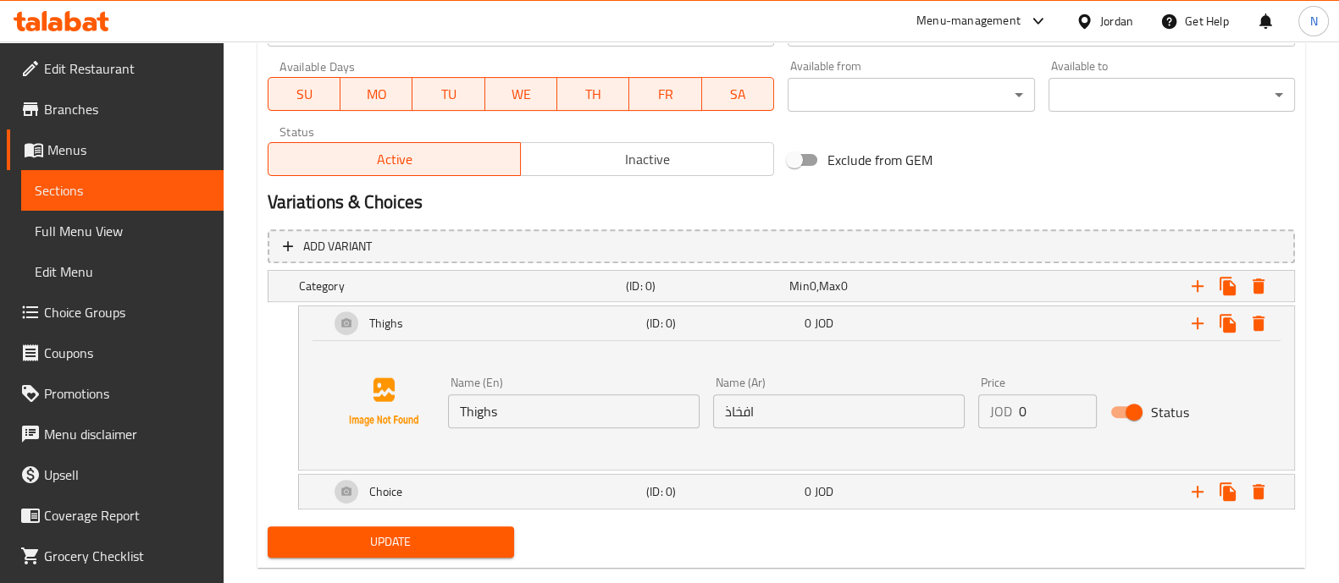
scroll to position [824, 0]
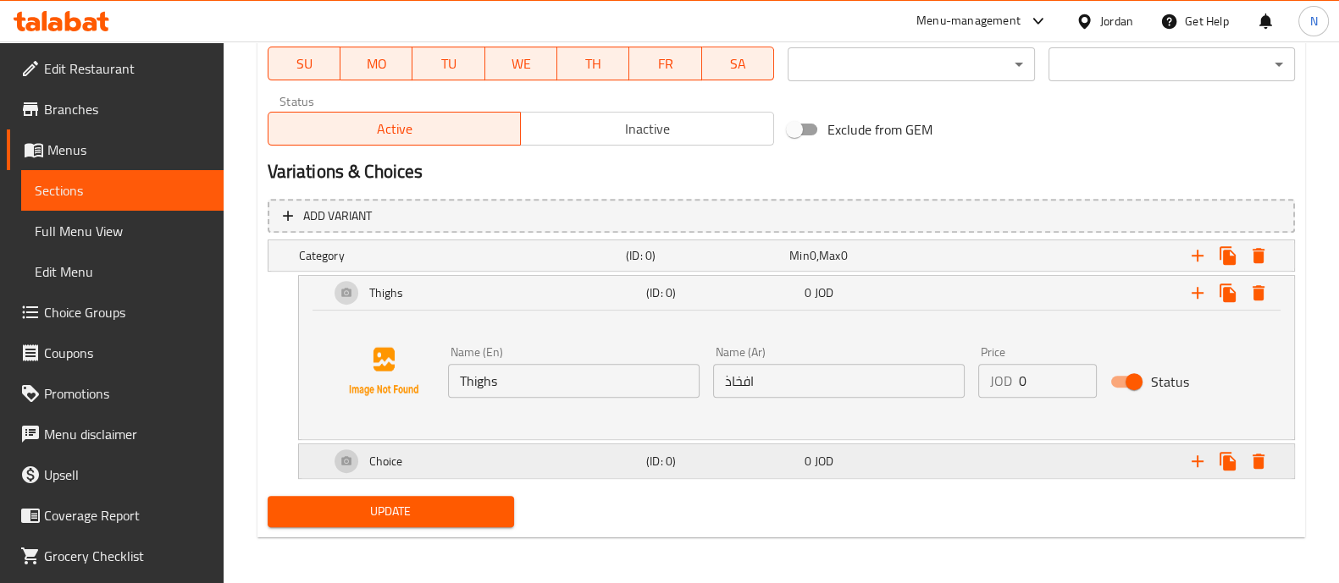
click at [471, 460] on div "Choice" at bounding box center [484, 461] width 317 height 41
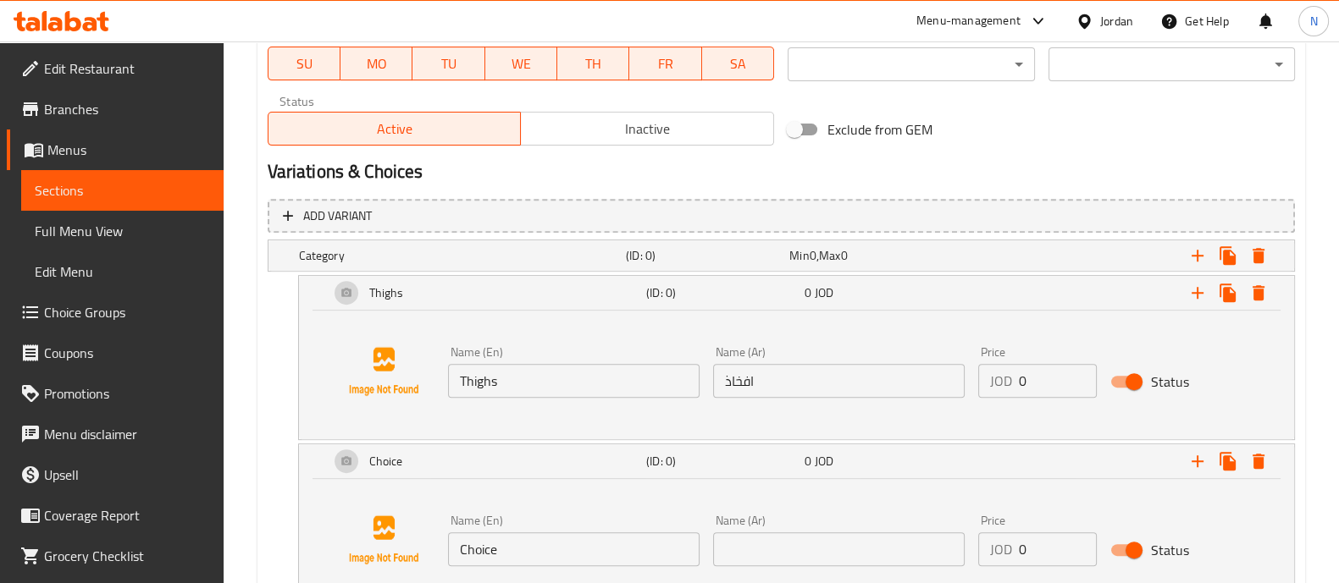
click at [583, 547] on input "Choice" at bounding box center [573, 550] width 251 height 34
click at [903, 548] on input "text" at bounding box center [838, 550] width 251 height 34
type input "صدور"
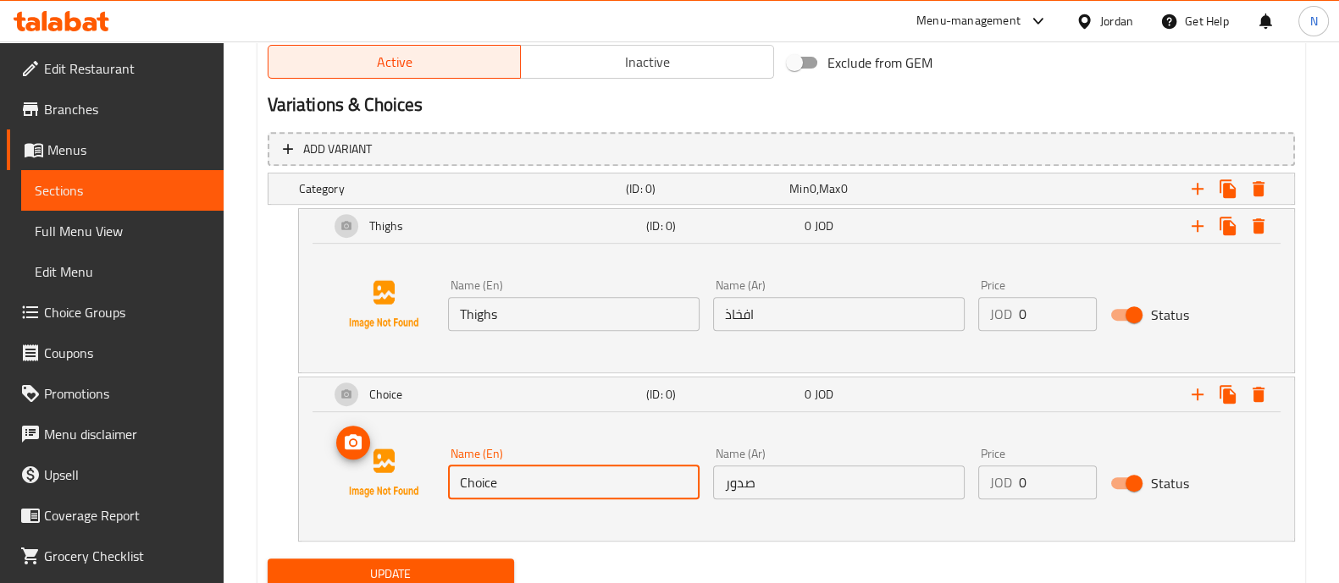
drag, startPoint x: 518, startPoint y: 538, endPoint x: 374, endPoint y: 572, distance: 147.7
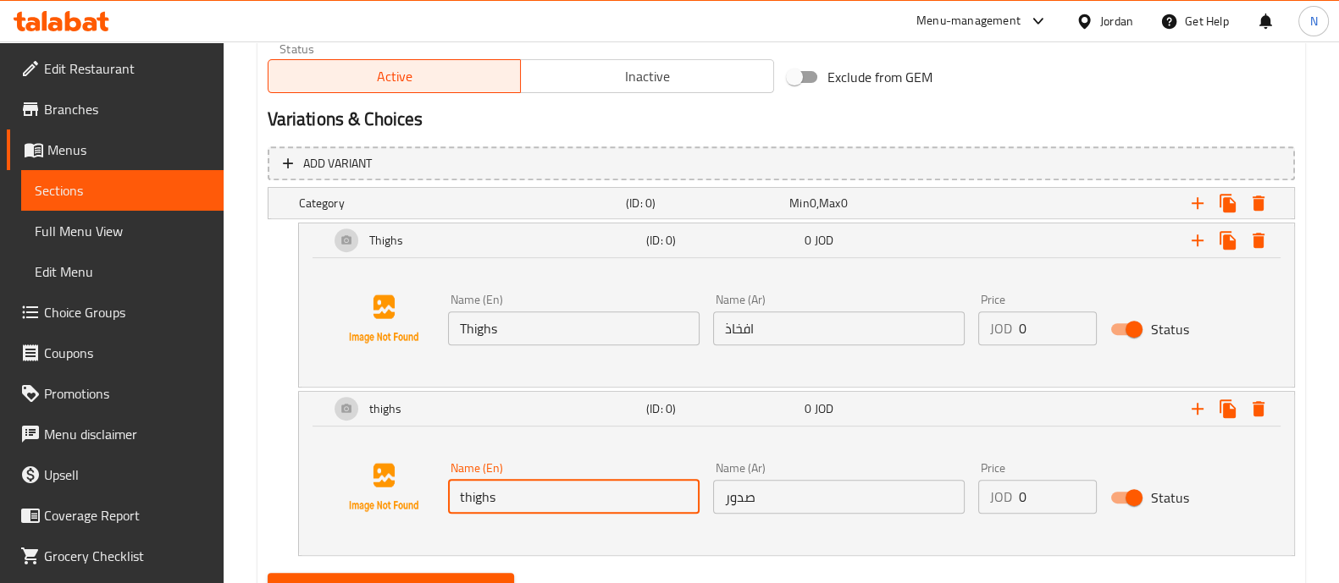
scroll to position [848, 0]
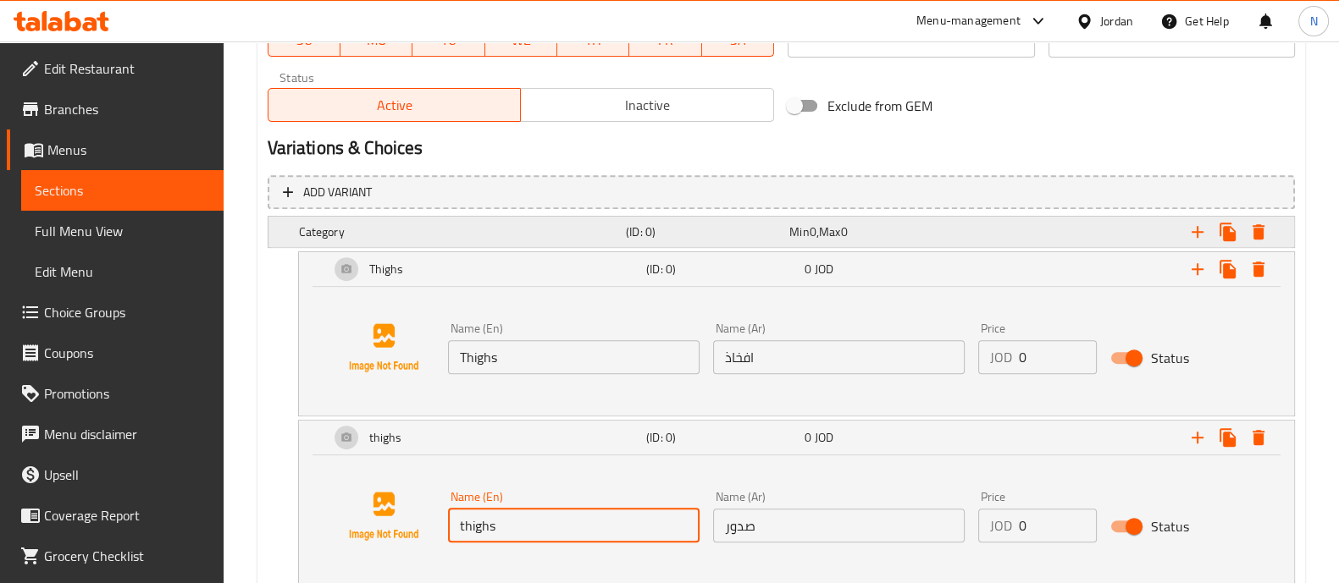
type input "thighs"
click at [444, 230] on h5 "Category" at bounding box center [459, 232] width 320 height 17
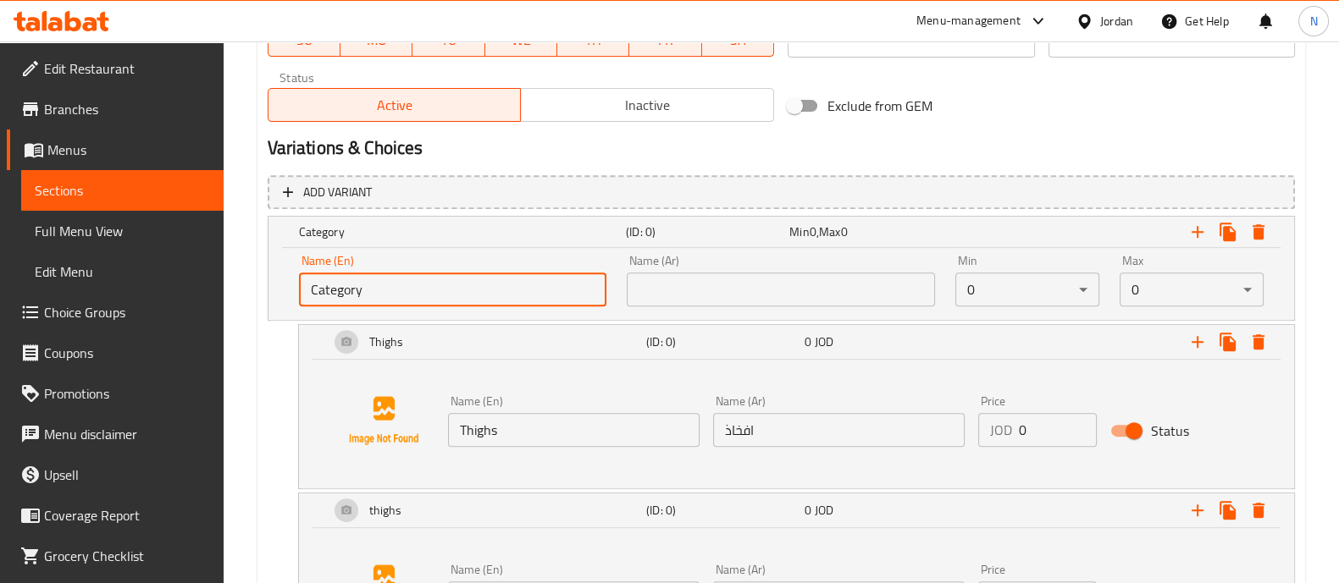
click at [436, 304] on input "Category" at bounding box center [453, 290] width 308 height 34
click at [489, 229] on h5 "Category" at bounding box center [459, 232] width 320 height 17
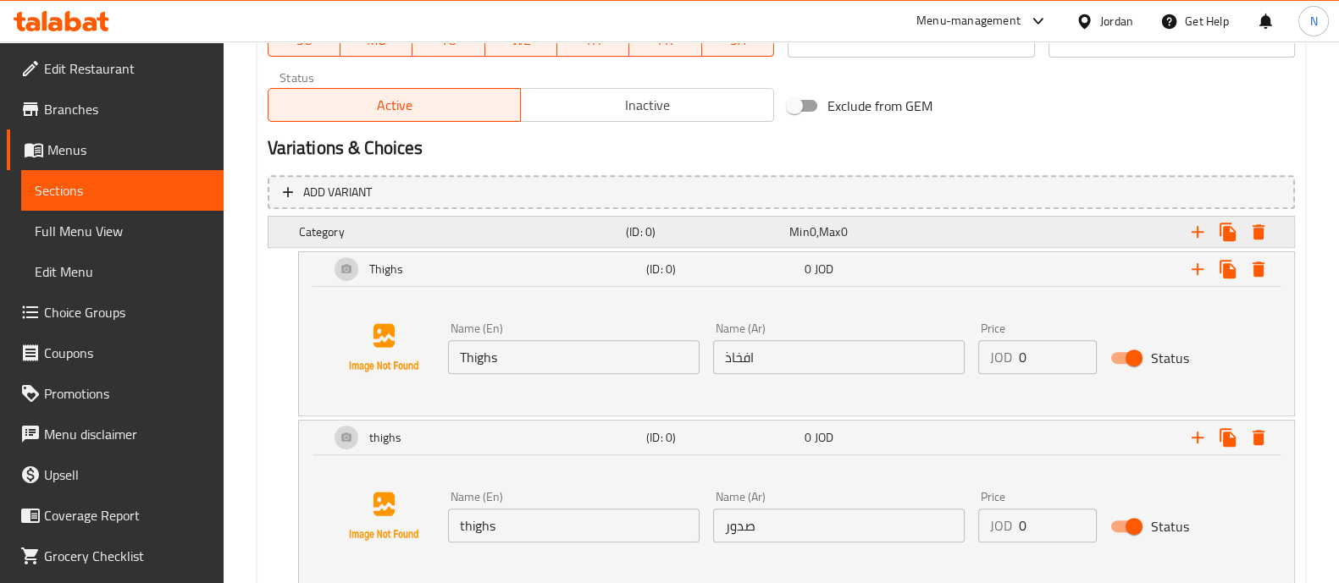
click at [464, 224] on h5 "Category" at bounding box center [459, 232] width 320 height 17
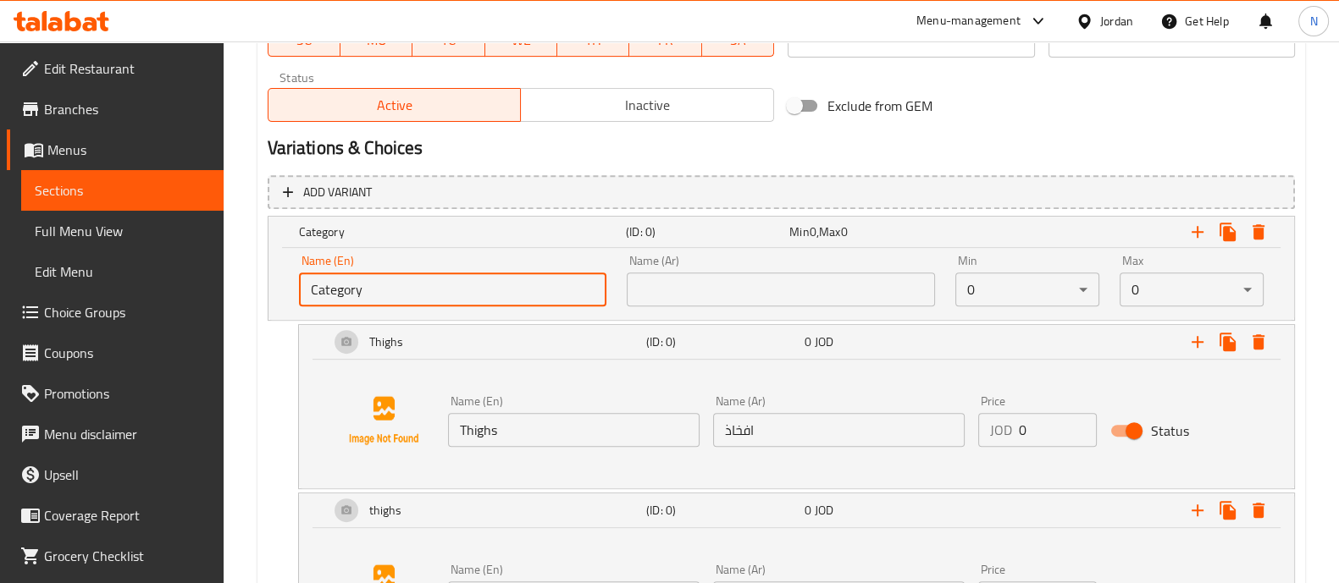
click at [456, 282] on input "Category" at bounding box center [453, 290] width 308 height 34
drag, startPoint x: 458, startPoint y: 289, endPoint x: 214, endPoint y: 290, distance: 243.8
drag, startPoint x: 393, startPoint y: 293, endPoint x: 543, endPoint y: 276, distance: 150.8
click at [539, 276] on input "your choice of sauce" at bounding box center [453, 290] width 308 height 34
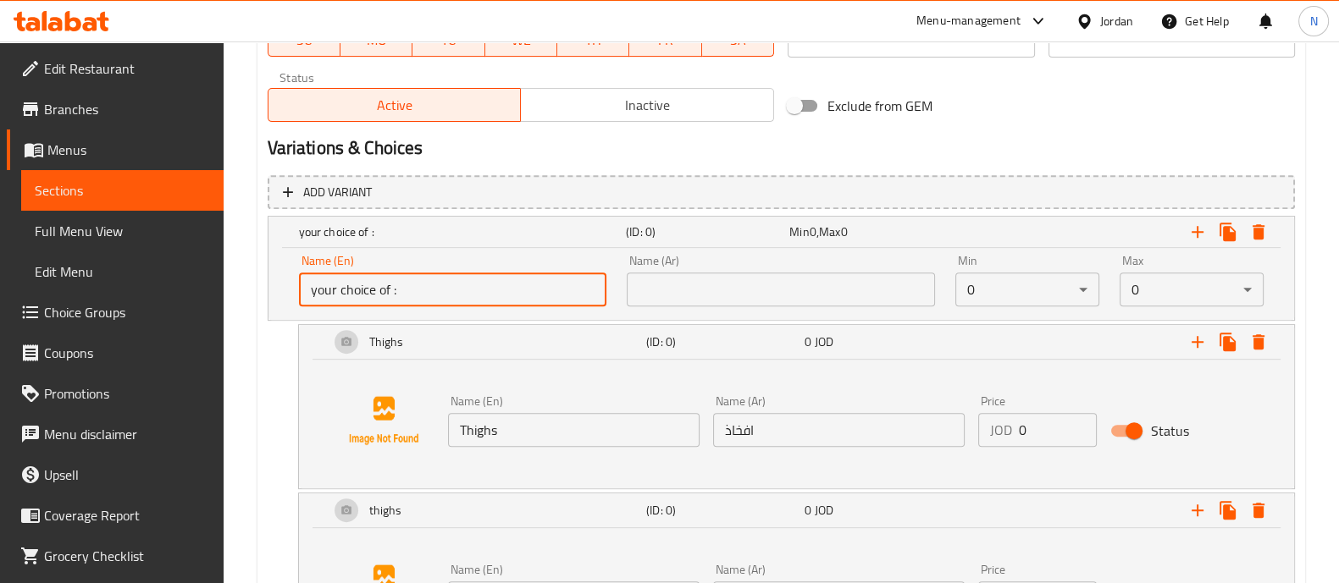
type input "your choice of :"
click at [830, 285] on input "text" at bounding box center [781, 290] width 308 height 34
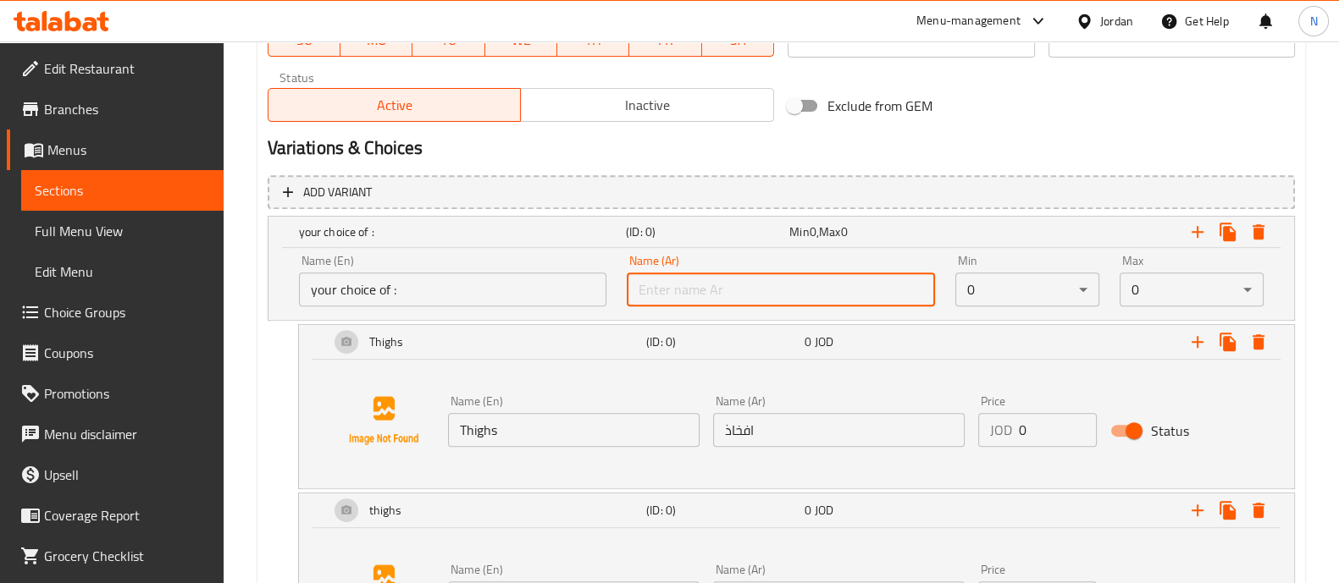
type input "اختيارك من:"
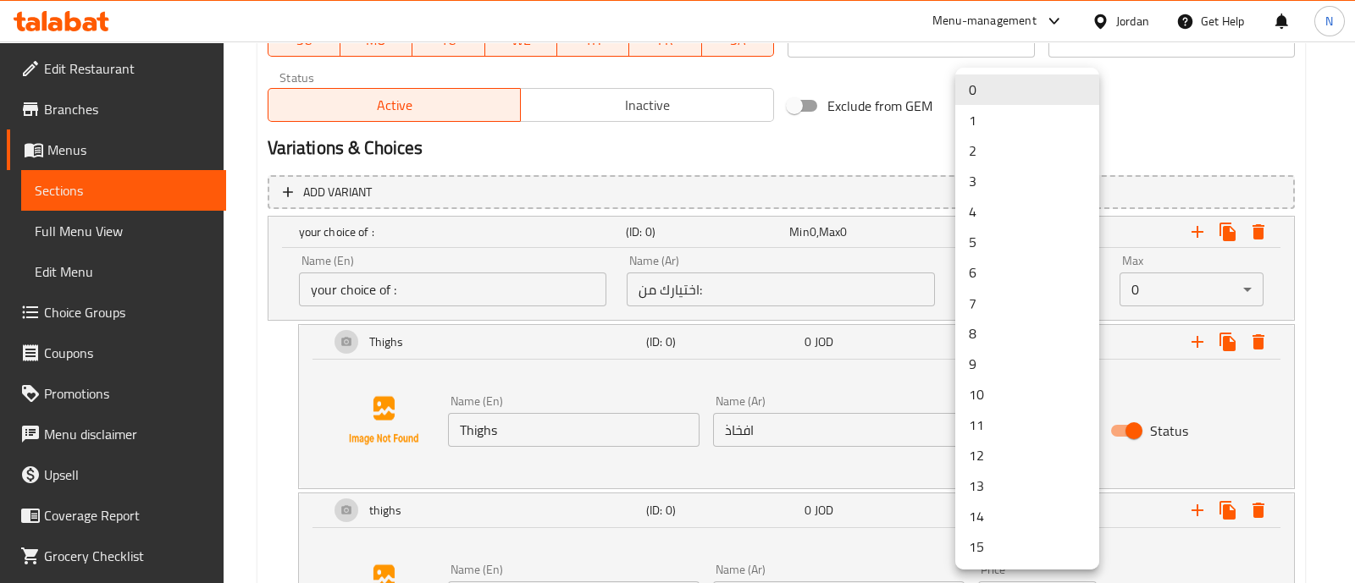
click at [998, 119] on li "1" at bounding box center [1027, 120] width 144 height 30
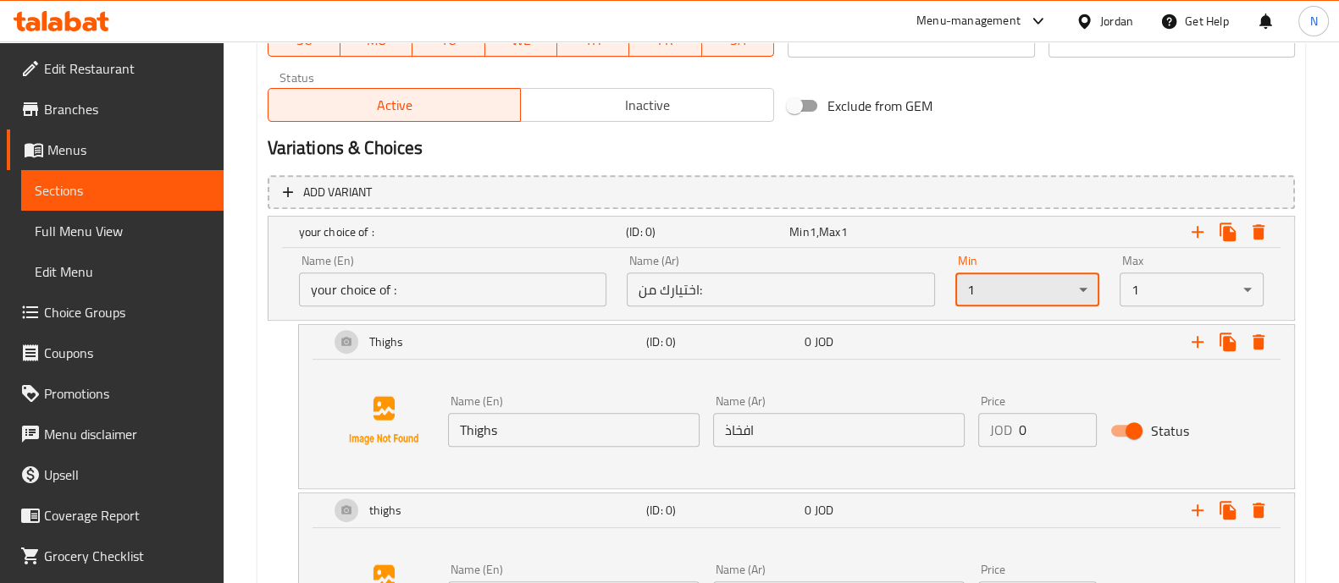
scroll to position [1026, 0]
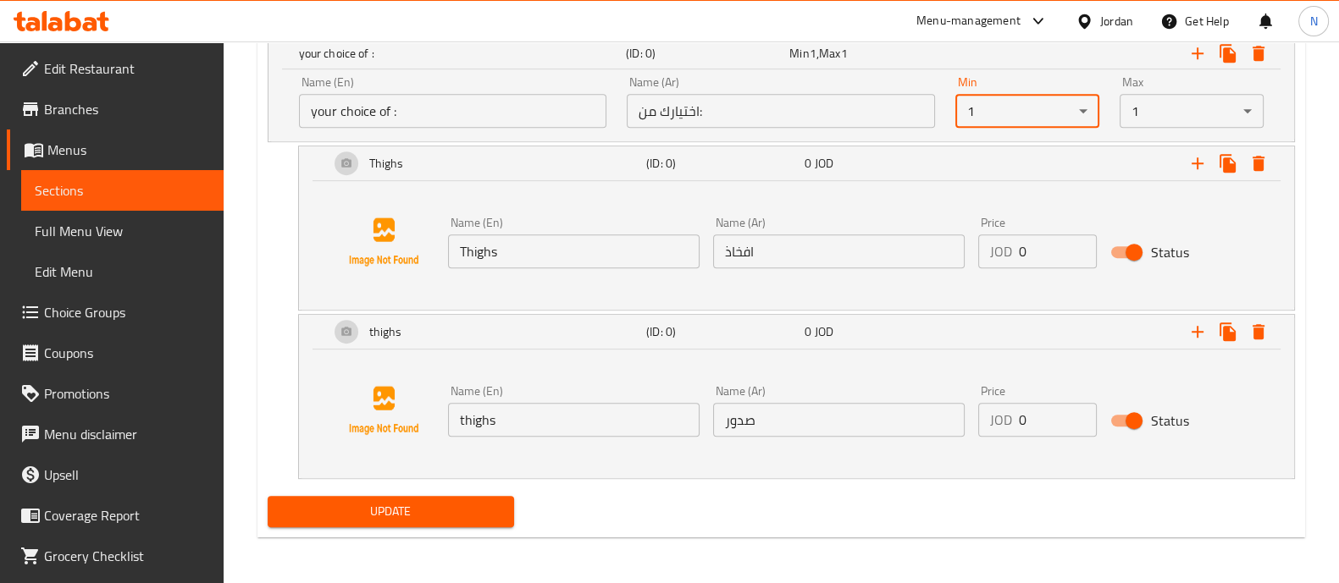
click at [453, 521] on button "Update" at bounding box center [391, 511] width 246 height 31
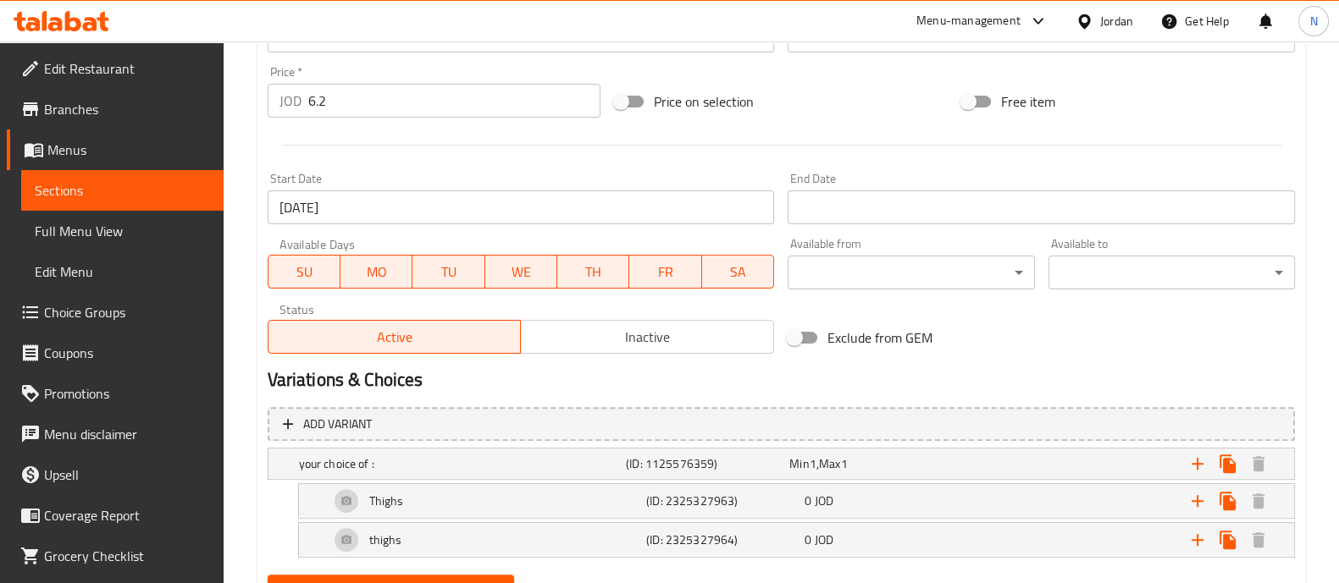
scroll to position [693, 0]
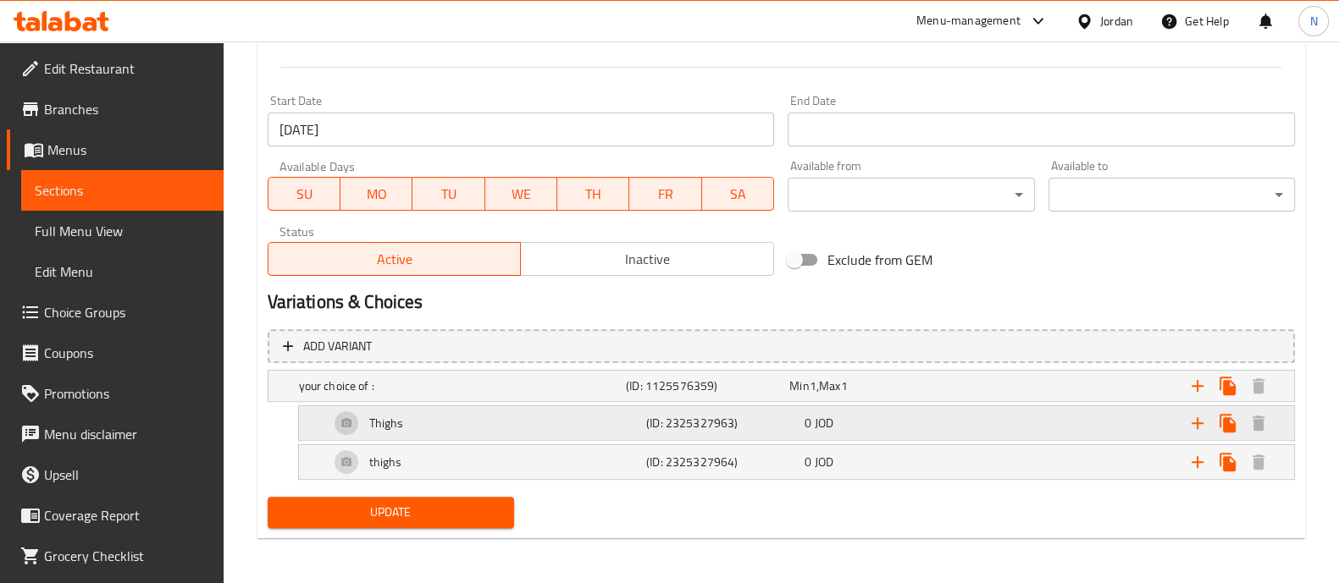
click at [444, 426] on div "Thighs" at bounding box center [484, 423] width 317 height 41
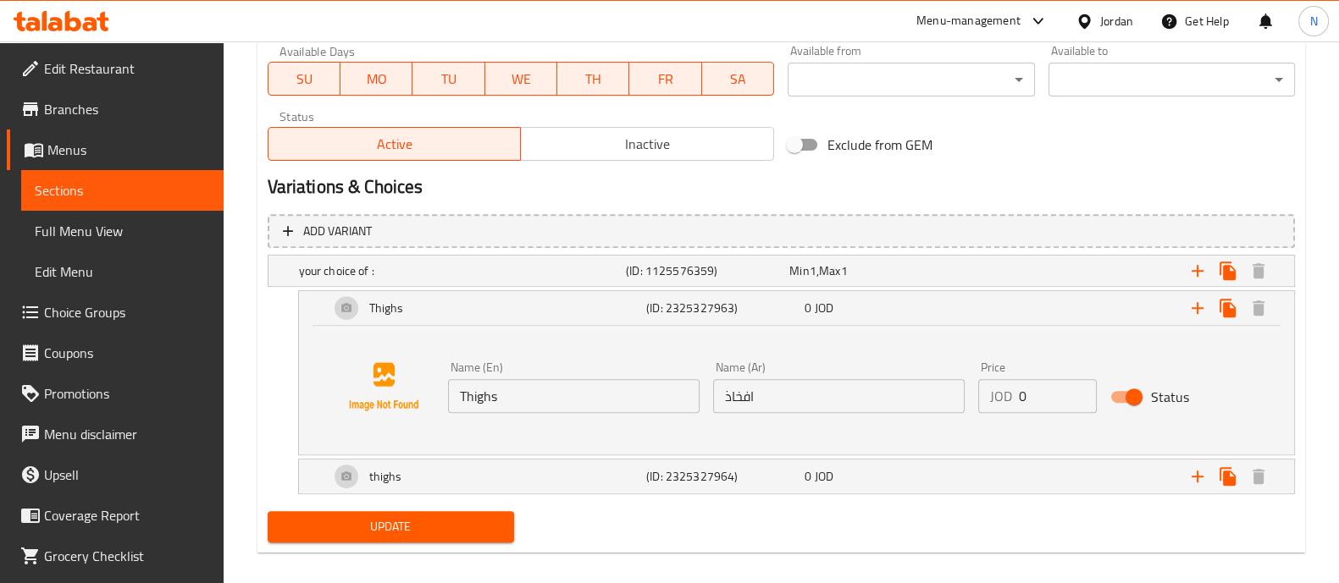
scroll to position [824, 0]
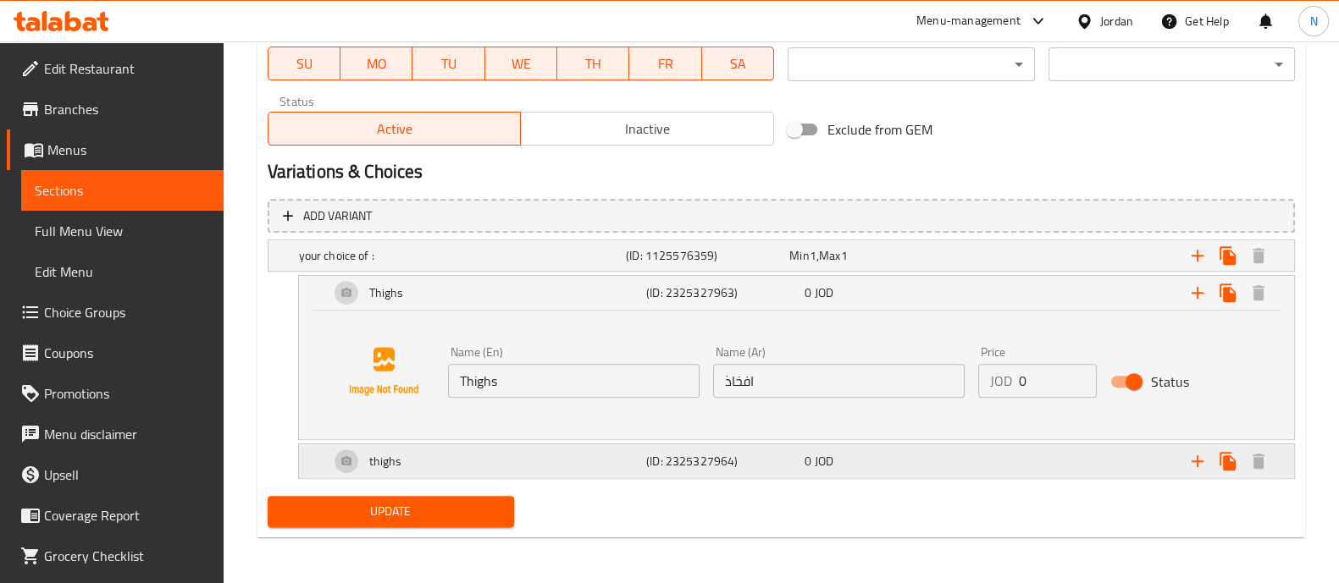
click at [478, 462] on div "thighs" at bounding box center [484, 461] width 317 height 41
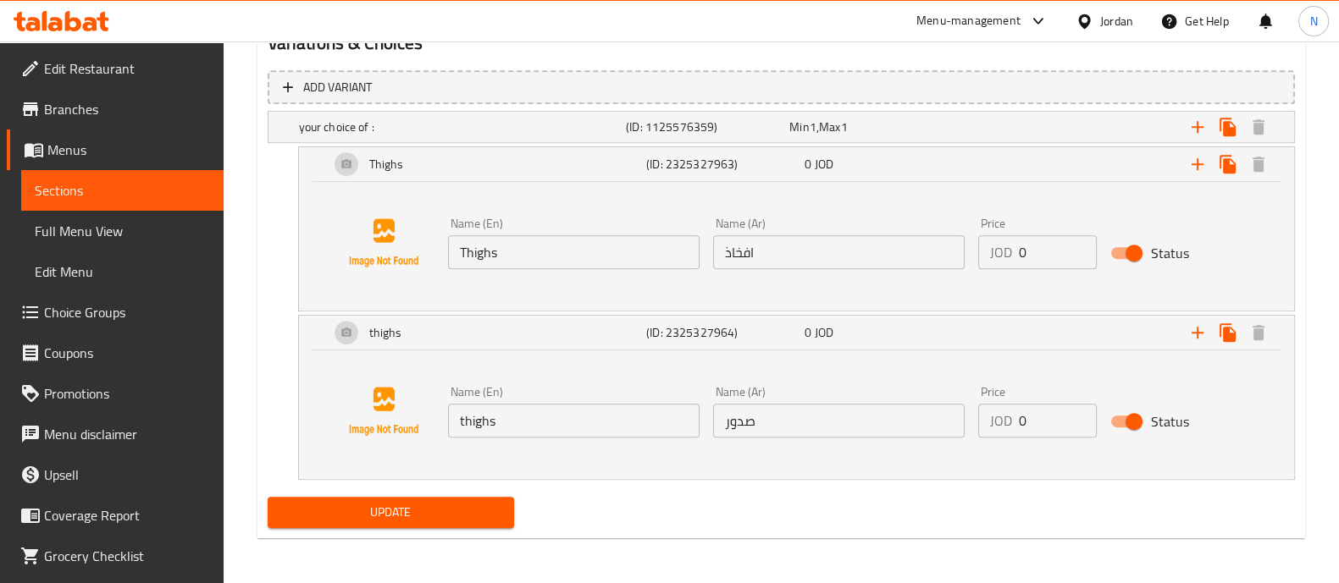
scroll to position [953, 0]
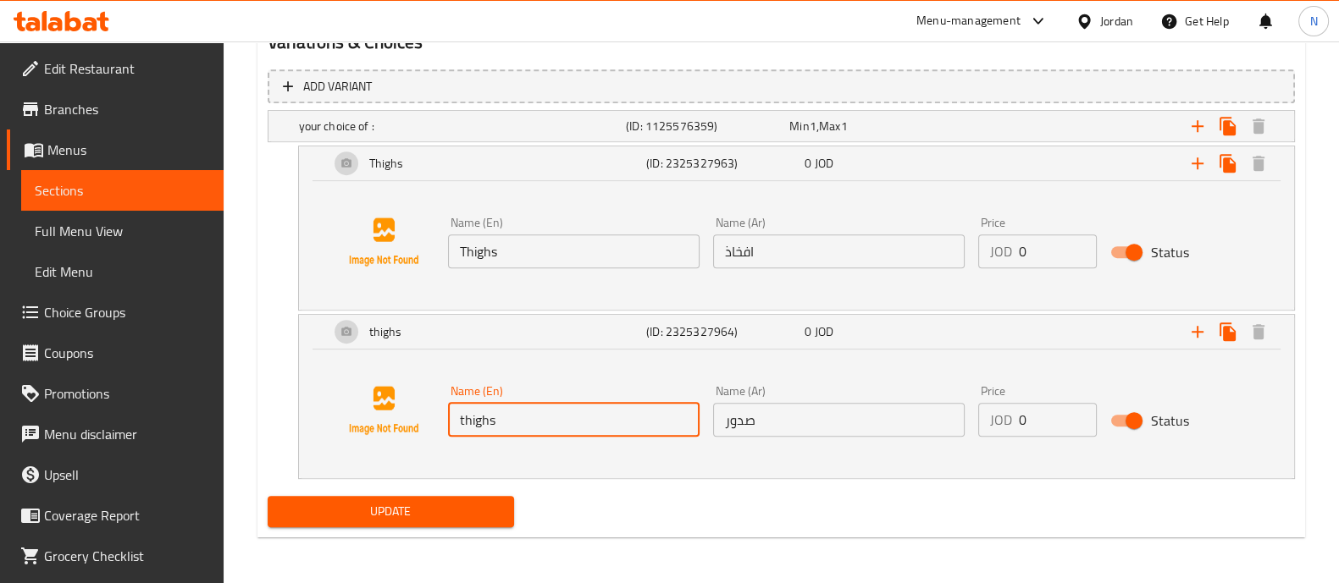
drag, startPoint x: 562, startPoint y: 422, endPoint x: 407, endPoint y: 427, distance: 155.0
click at [397, 434] on div "Name (En) thighs Name (En) Name (Ar) صدور Name (Ar) Price JOD 0 Price Status" at bounding box center [796, 410] width 954 height 129
type input "ل"
click at [487, 413] on input "text" at bounding box center [573, 420] width 251 height 34
type input "Breasts"
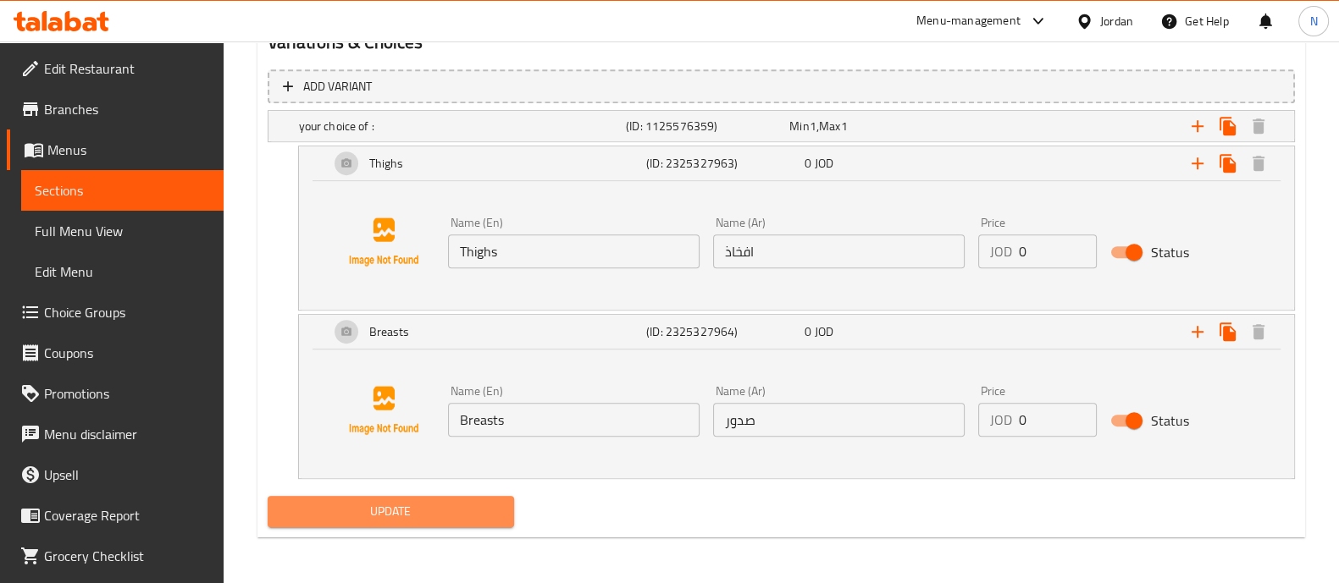
click at [450, 519] on span "Update" at bounding box center [390, 511] width 219 height 21
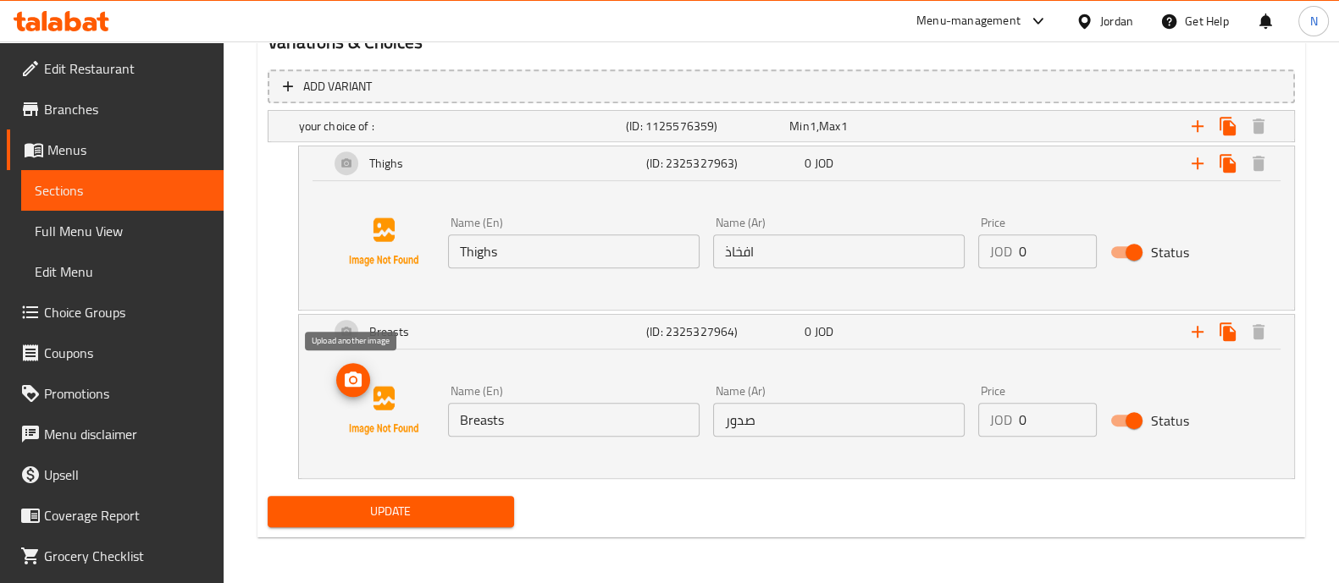
click at [347, 383] on icon "upload picture" at bounding box center [353, 379] width 17 height 15
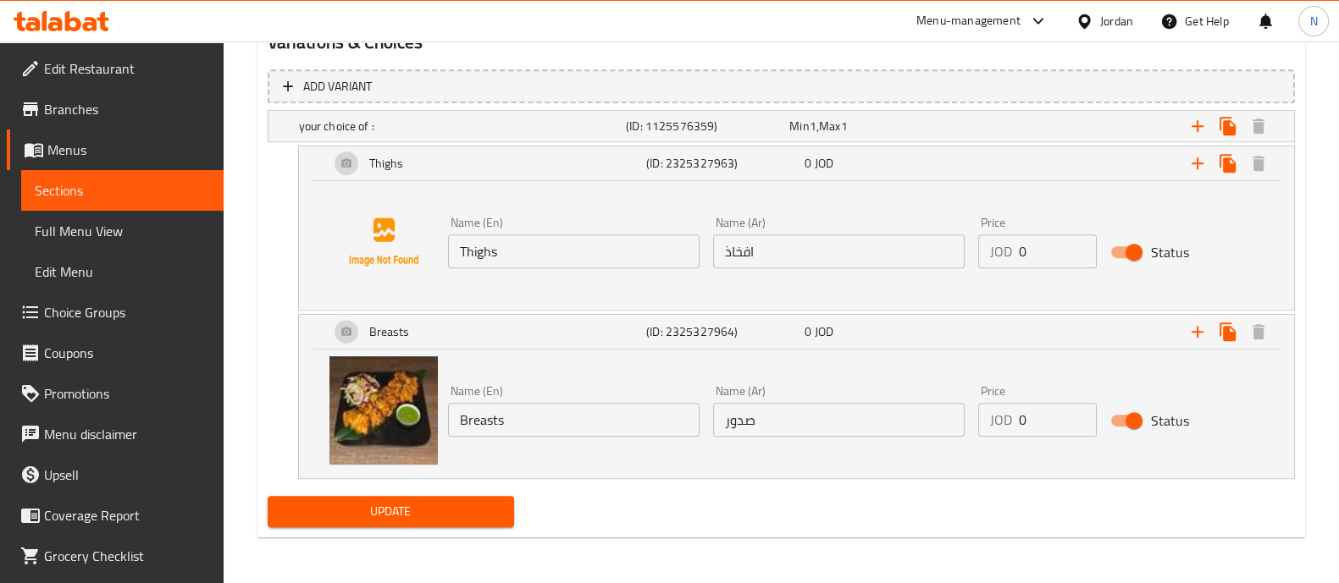
click at [374, 505] on span "Update" at bounding box center [390, 511] width 219 height 21
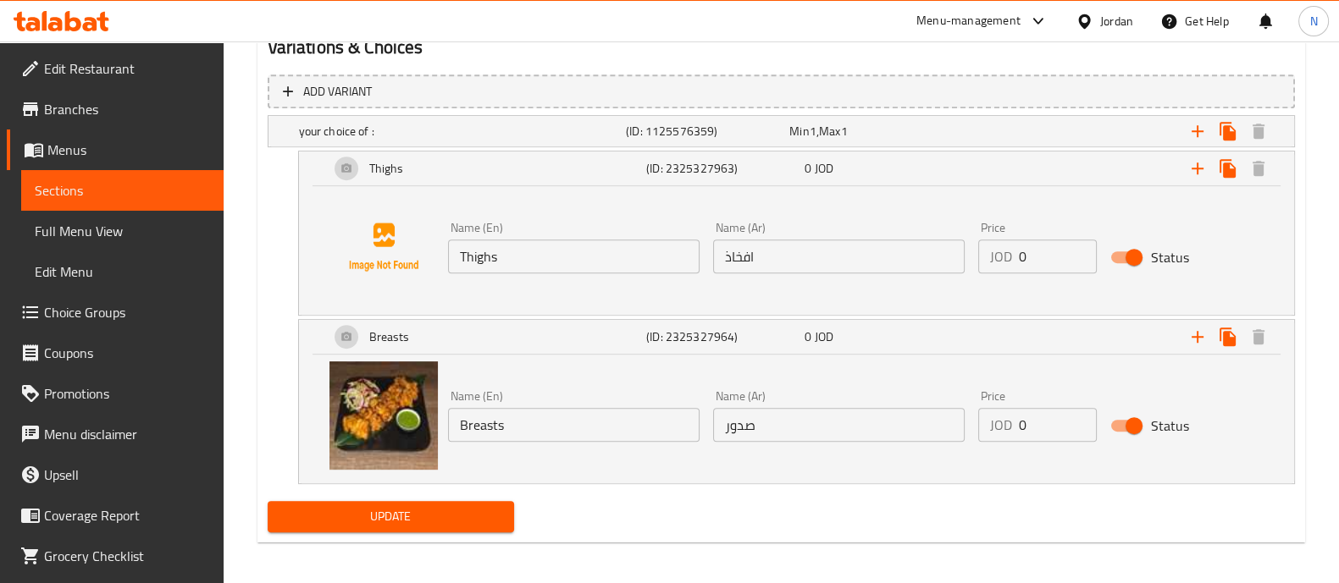
scroll to position [0, 0]
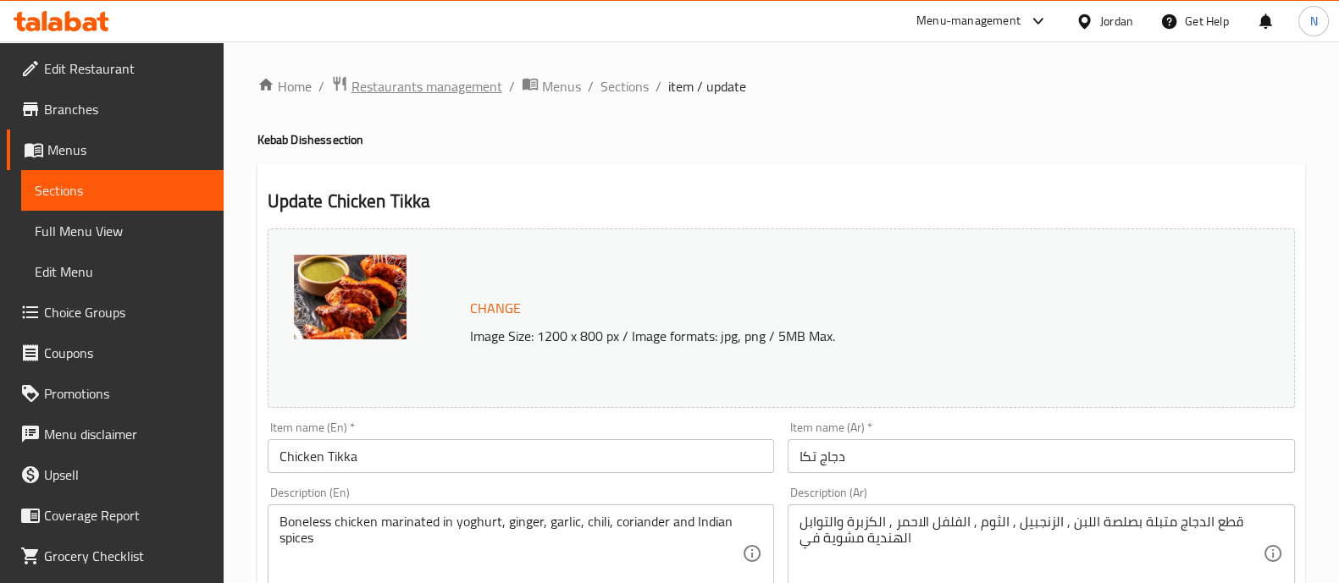
click at [418, 84] on span "Restaurants management" at bounding box center [426, 86] width 151 height 20
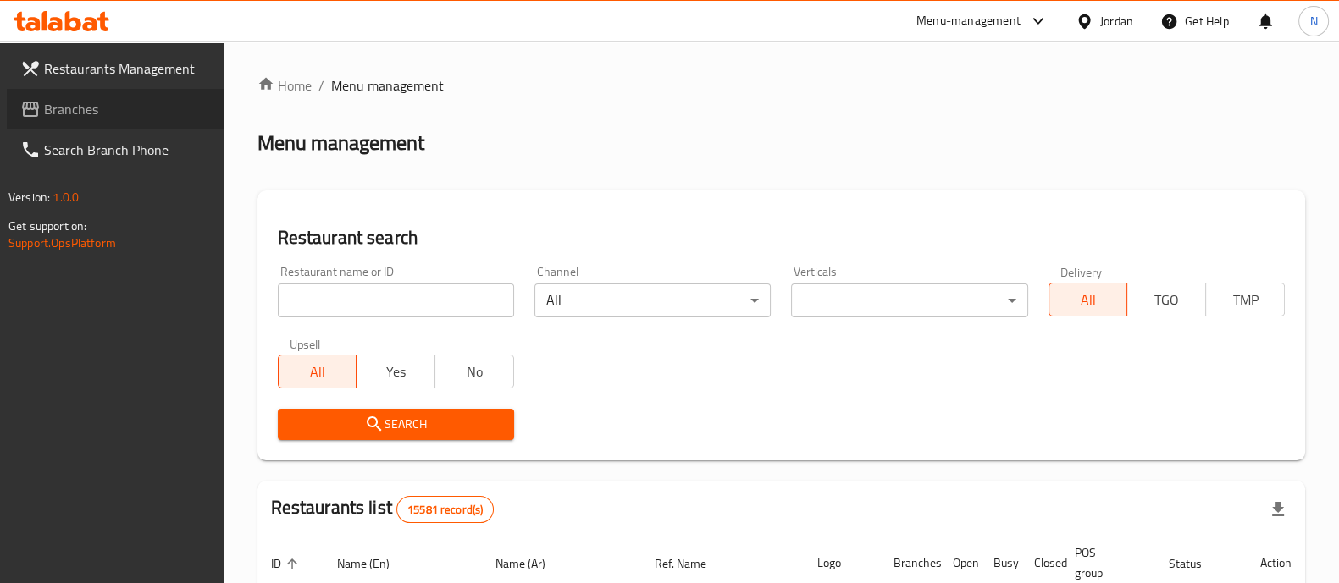
click at [84, 113] on span "Branches" at bounding box center [127, 109] width 166 height 20
